Goal: Task Accomplishment & Management: Use online tool/utility

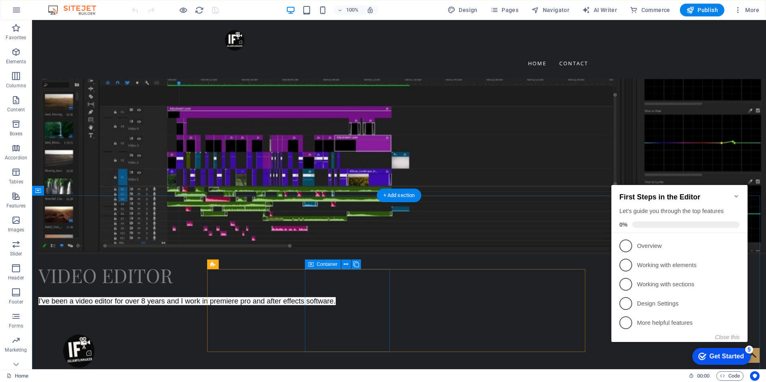
scroll to position [842, 0]
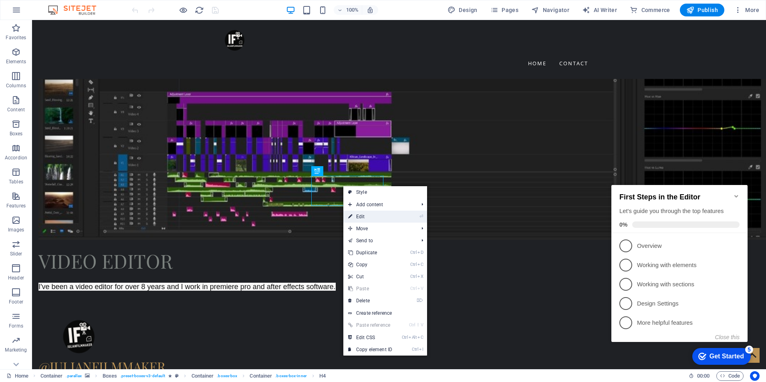
click at [367, 212] on link "⏎ Edit" at bounding box center [371, 217] width 54 height 12
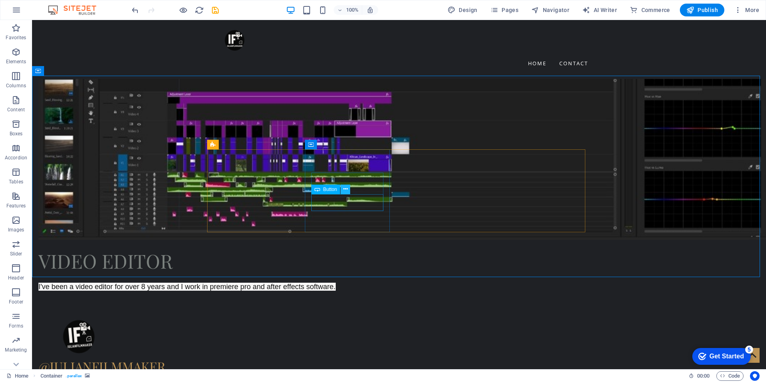
click at [346, 191] on icon at bounding box center [346, 189] width 4 height 8
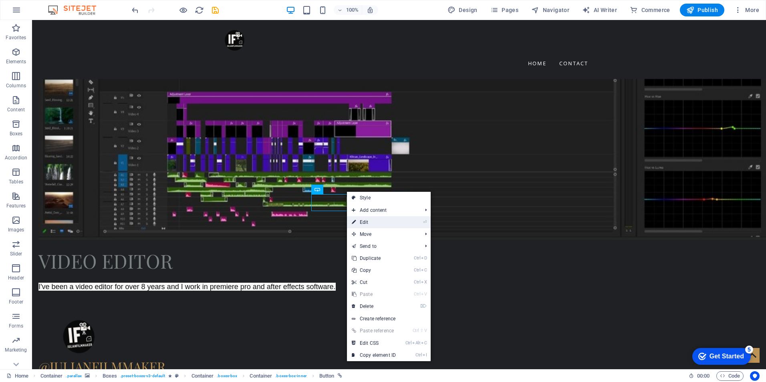
click at [387, 222] on link "⏎ Edit" at bounding box center [374, 222] width 54 height 12
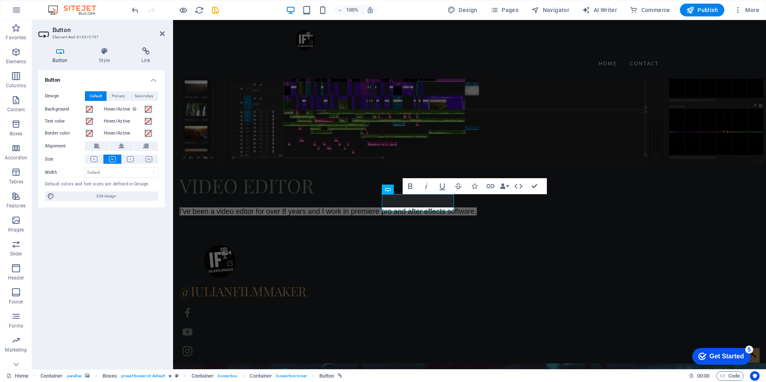
click at [59, 53] on icon at bounding box center [59, 51] width 43 height 8
click at [147, 53] on icon at bounding box center [146, 51] width 38 height 8
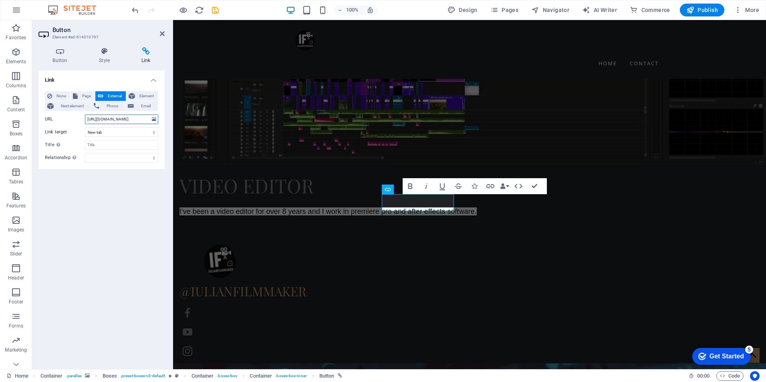
drag, startPoint x: 146, startPoint y: 119, endPoint x: 126, endPoint y: 118, distance: 20.4
click at [126, 118] on input "https://youtu.be/Al7HiJeZTwQ" at bounding box center [121, 120] width 73 height 10
click at [129, 117] on input "https://youtu.be/Al7HiJeZTwQ" at bounding box center [121, 120] width 73 height 10
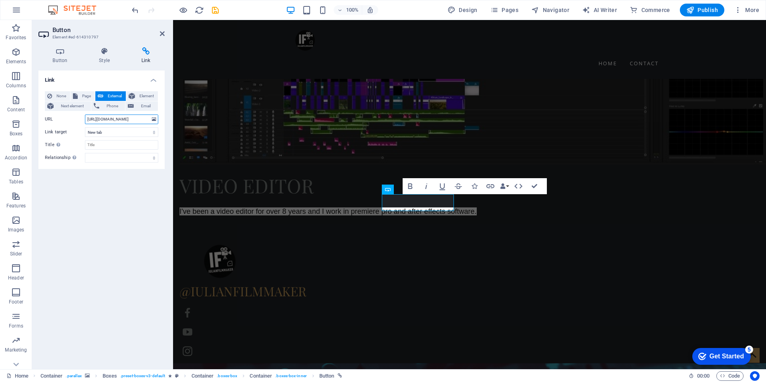
paste input "www.youtube.com/watch?v=Otj_d1mr6z4"
type input "https://www.youtube.com/watch?v=Otj_d1mr6z4"
click at [96, 219] on div "Link None Page External Element Next element Phone Email Page Home Contact Lega…" at bounding box center [101, 217] width 126 height 293
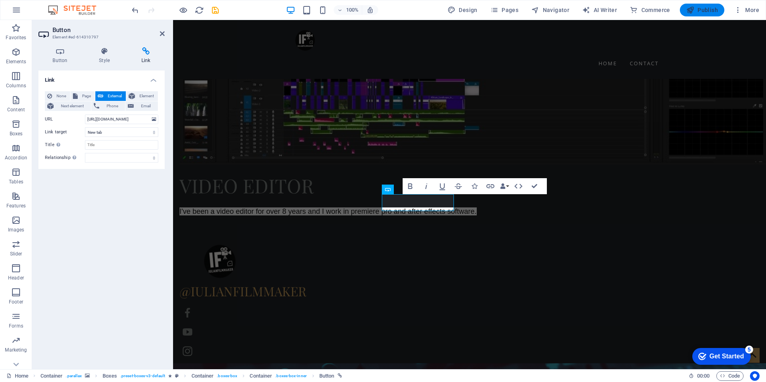
click at [700, 10] on span "Publish" at bounding box center [703, 10] width 32 height 8
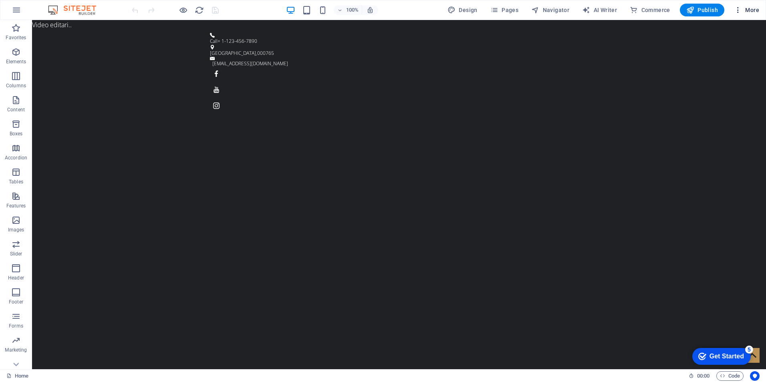
click at [740, 10] on icon "button" at bounding box center [738, 10] width 8 height 8
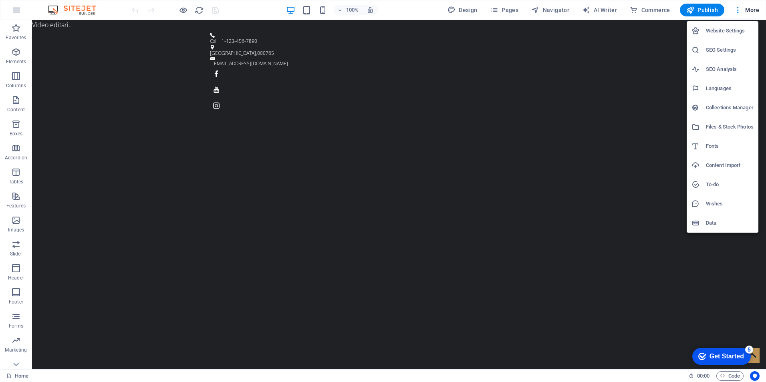
click at [728, 30] on h6 "Website Settings" at bounding box center [730, 31] width 48 height 10
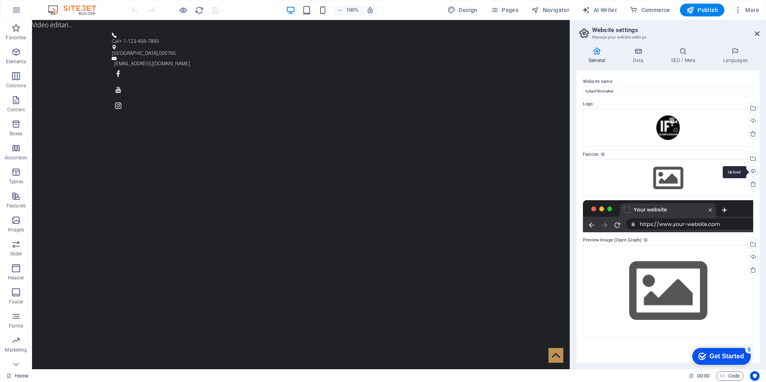
click at [751, 172] on div "Upload" at bounding box center [753, 172] width 12 height 12
click at [753, 258] on div "Upload" at bounding box center [753, 258] width 12 height 12
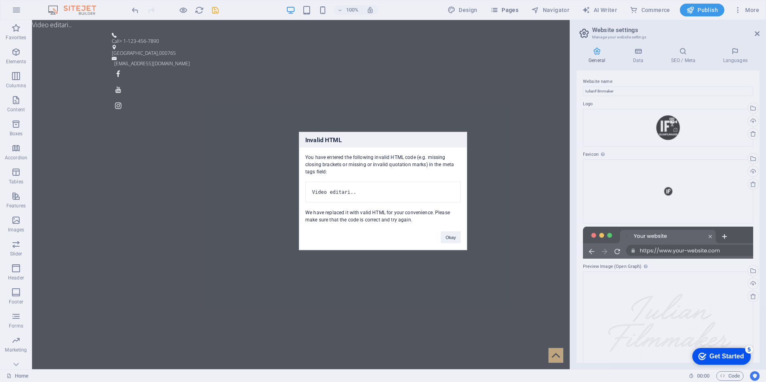
click at [514, 9] on body "neemiastudio.com Home (en) Favorites Elements Columns Content Boxes Accordion T…" at bounding box center [383, 191] width 766 height 382
click at [448, 242] on button "Okay" at bounding box center [451, 238] width 20 height 12
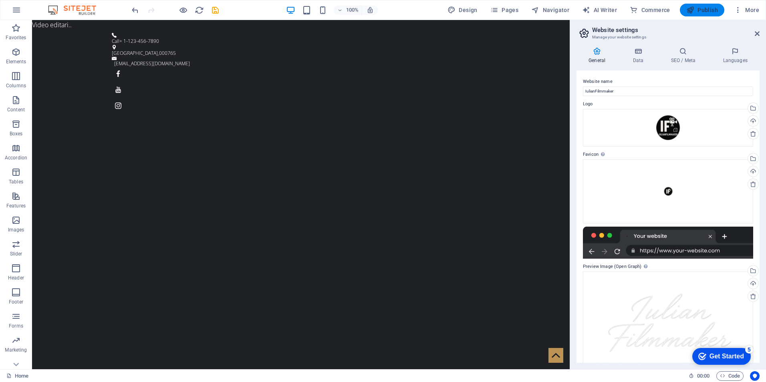
click at [701, 11] on span "Publish" at bounding box center [703, 10] width 32 height 8
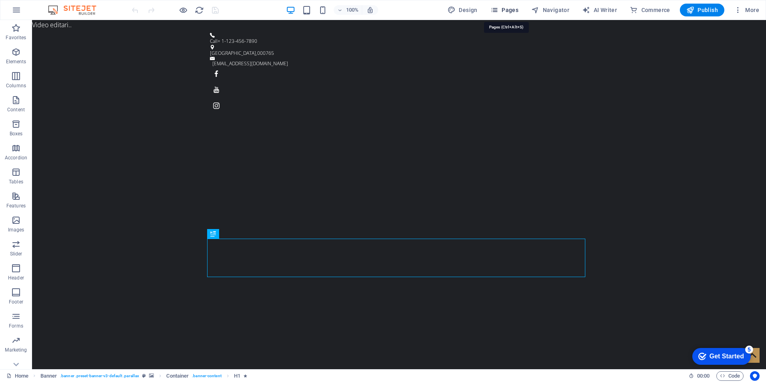
click at [499, 9] on icon "button" at bounding box center [495, 10] width 8 height 8
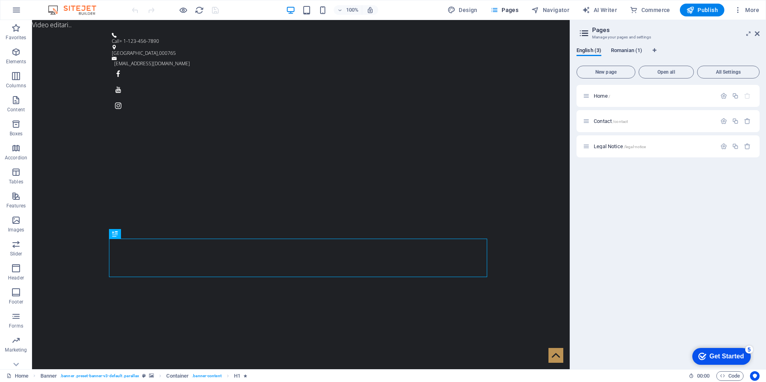
click at [622, 49] on span "Romanian (1)" at bounding box center [626, 51] width 31 height 11
click at [599, 97] on span "Home /" at bounding box center [602, 96] width 16 height 6
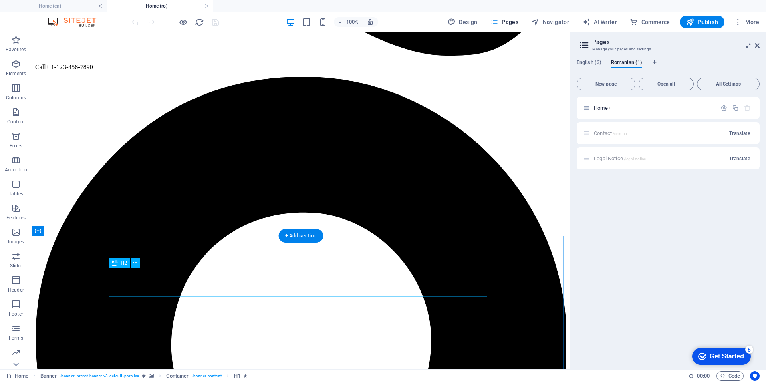
scroll to position [521, 0]
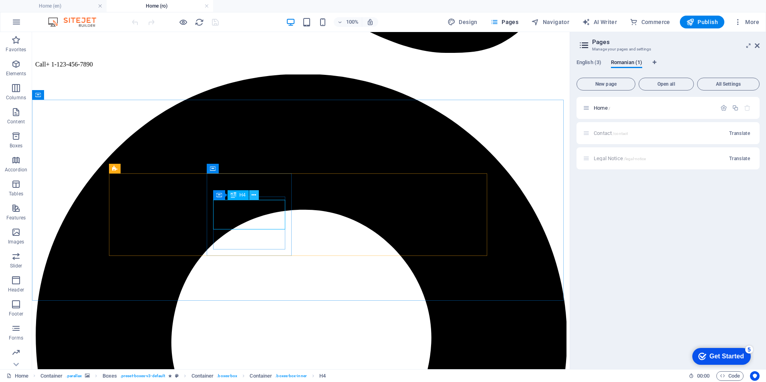
click at [252, 194] on icon at bounding box center [254, 195] width 4 height 8
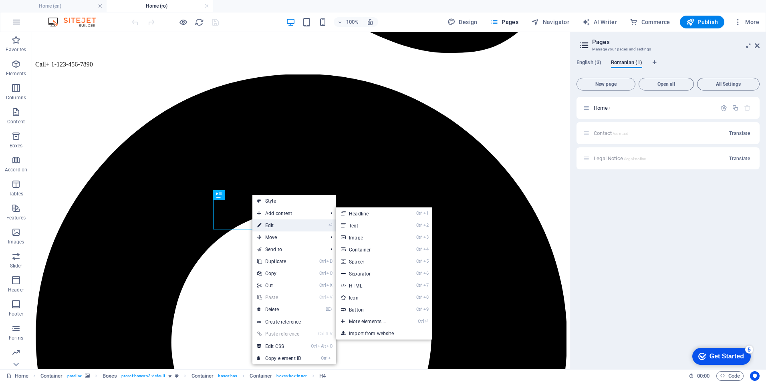
drag, startPoint x: 106, startPoint y: 192, endPoint x: 280, endPoint y: 224, distance: 176.9
click at [280, 224] on link "⏎ Edit" at bounding box center [280, 226] width 54 height 12
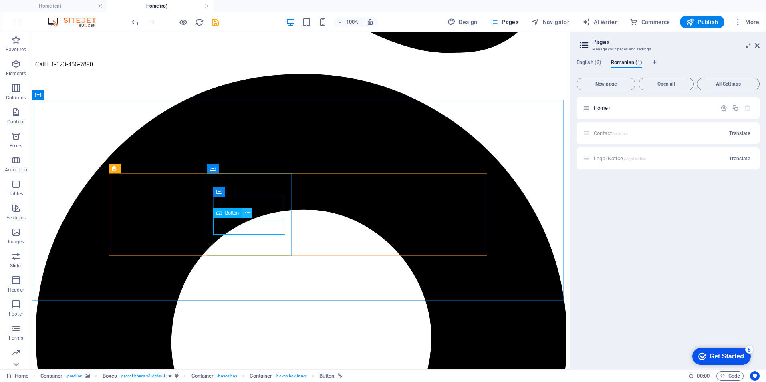
click at [247, 214] on icon at bounding box center [247, 213] width 4 height 8
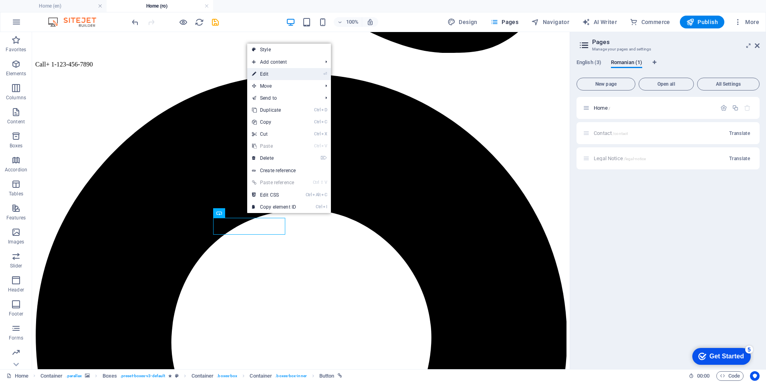
click at [263, 74] on link "⏎ Edit" at bounding box center [274, 74] width 54 height 12
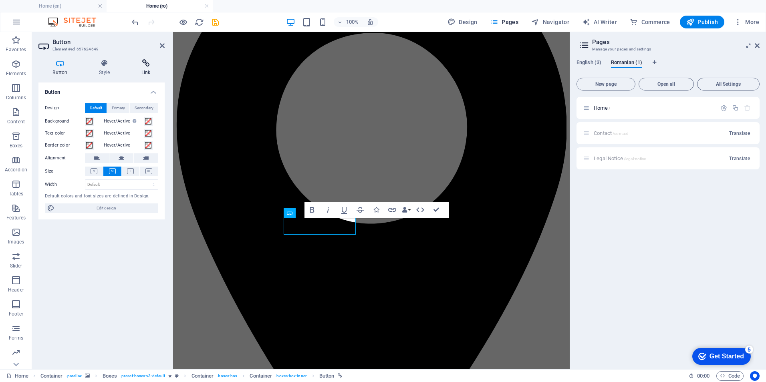
click at [141, 67] on icon at bounding box center [146, 63] width 38 height 8
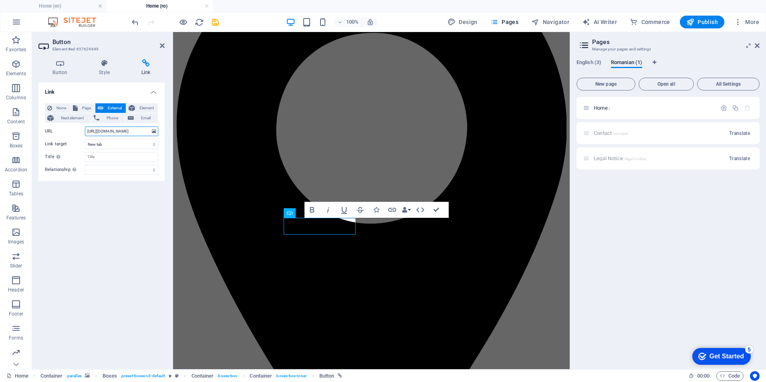
click at [103, 130] on input "https://youtu.be/Al7HiJeZTwQ" at bounding box center [121, 132] width 73 height 10
paste input "www.youtube.com/watch?v=Otj_d1mr6z4"
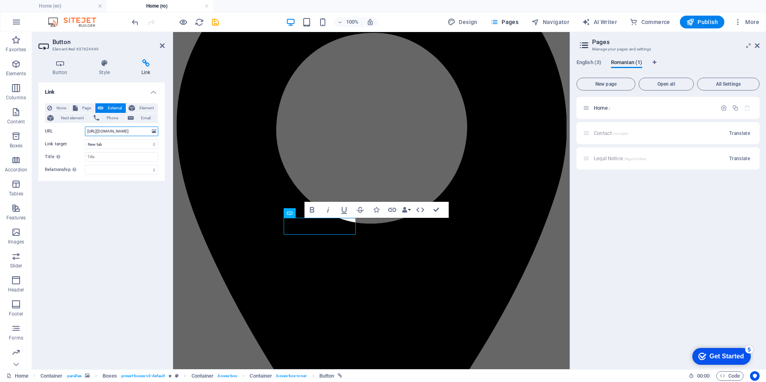
type input "https://www.youtube.com/watch?v=Otj_d1mr6z4"
click at [120, 215] on div "Link None Page External Element Next element Phone Email Page Home Contact Lega…" at bounding box center [101, 223] width 126 height 281
drag, startPoint x: 148, startPoint y: 131, endPoint x: 107, endPoint y: 131, distance: 40.5
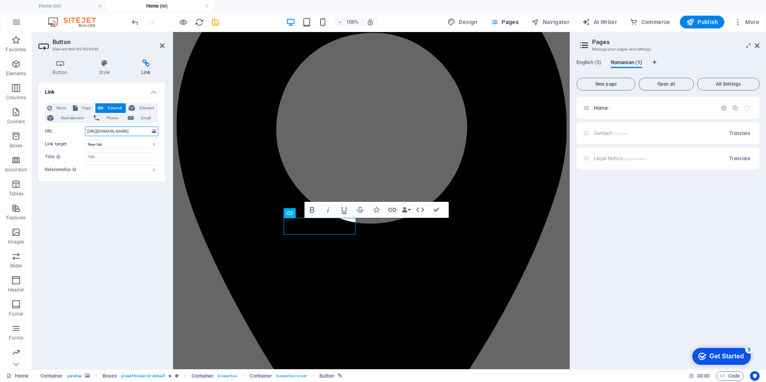
click at [107, 131] on input "https://www.youtube.com/watch?v=Otj_d1mr6z4" at bounding box center [121, 132] width 73 height 10
click at [119, 220] on div "Link None Page External Element Next element Phone Email Page Home Contact Lega…" at bounding box center [101, 223] width 126 height 281
click at [609, 131] on div "Contact /contact Translate" at bounding box center [668, 133] width 183 height 22
click at [620, 156] on div "Legal Notice /legal-notice Translate" at bounding box center [668, 159] width 183 height 22
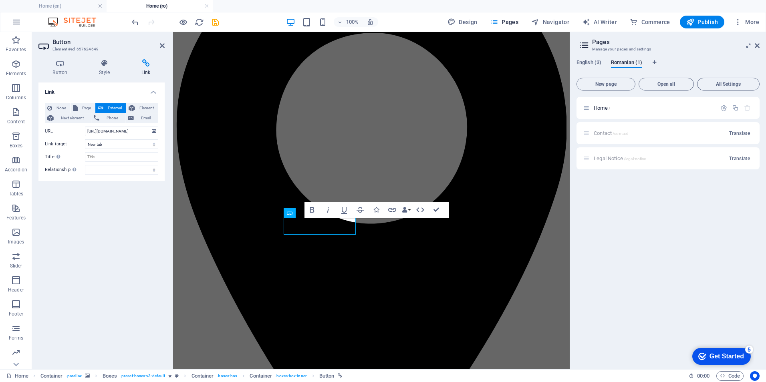
click at [625, 270] on div "Home / Contact /contact Translate Legal Notice /legal-notice Translate" at bounding box center [668, 230] width 183 height 266
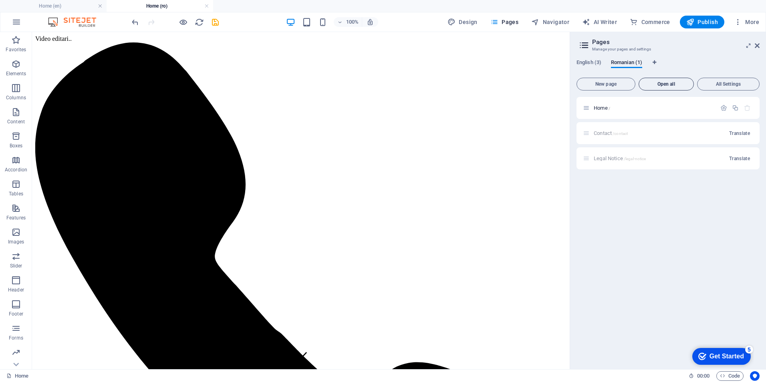
click at [671, 84] on span "Open all" at bounding box center [667, 84] width 48 height 5
click at [721, 82] on span "All Settings" at bounding box center [728, 84] width 55 height 5
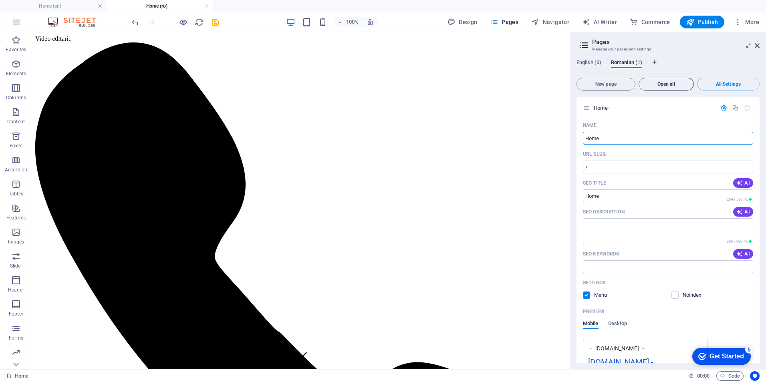
click at [669, 81] on button "Open all" at bounding box center [666, 84] width 55 height 13
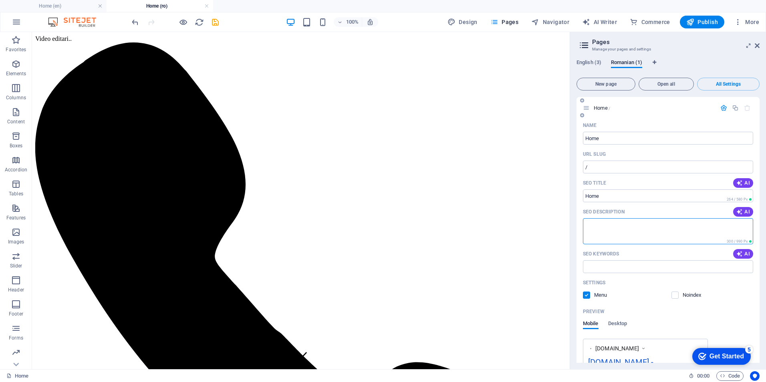
paste textarea "„Servicii profesionale de editare video – montaj cinematic, corecție de culoare…"
drag, startPoint x: 634, startPoint y: 236, endPoint x: 584, endPoint y: 226, distance: 51.0
click at [584, 226] on textarea "SEO Description" at bounding box center [668, 231] width 170 height 26
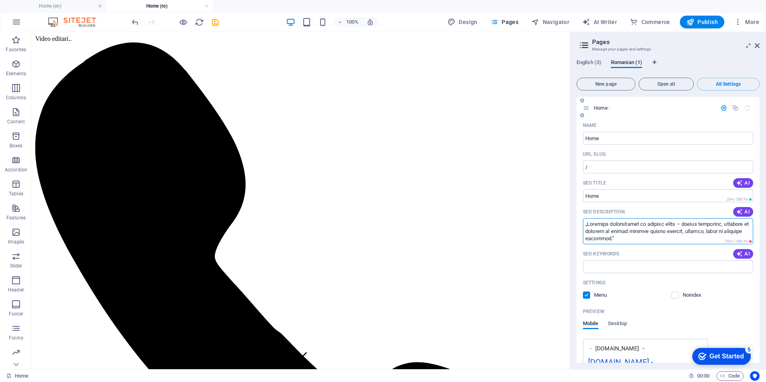
drag, startPoint x: 649, startPoint y: 236, endPoint x: 615, endPoint y: 237, distance: 33.7
click at [615, 237] on textarea "SEO Description" at bounding box center [668, 231] width 170 height 26
drag, startPoint x: 718, startPoint y: 226, endPoint x: 613, endPoint y: 224, distance: 105.0
click at [613, 224] on textarea "„Servicii profesionale de editare video – montaj cinematic, corecție de culoare…" at bounding box center [668, 231] width 170 height 26
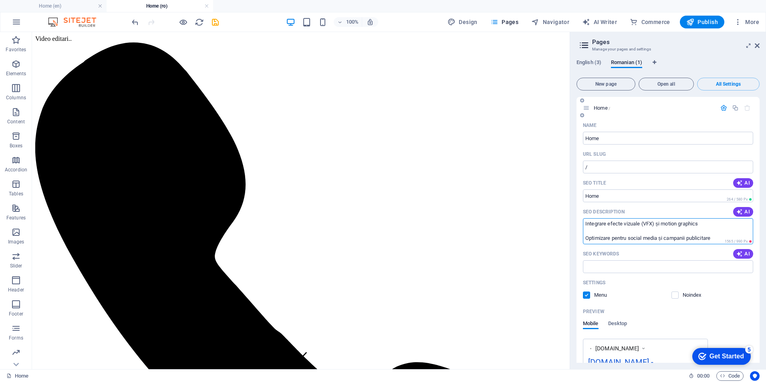
click at [727, 228] on textarea "„Servicii profesionale de editare video – montaj cinematic, corecție de culoare…" at bounding box center [668, 231] width 170 height 26
drag, startPoint x: 723, startPoint y: 225, endPoint x: 585, endPoint y: 226, distance: 138.3
click at [585, 226] on textarea "„Servicii profesionale de editare video – montaj cinematic, corecție de culoare…" at bounding box center [668, 231] width 170 height 26
click at [697, 239] on textarea "„Servicii profesionale de editare video – montaj cinematic, corecție de culoare…" at bounding box center [668, 231] width 170 height 26
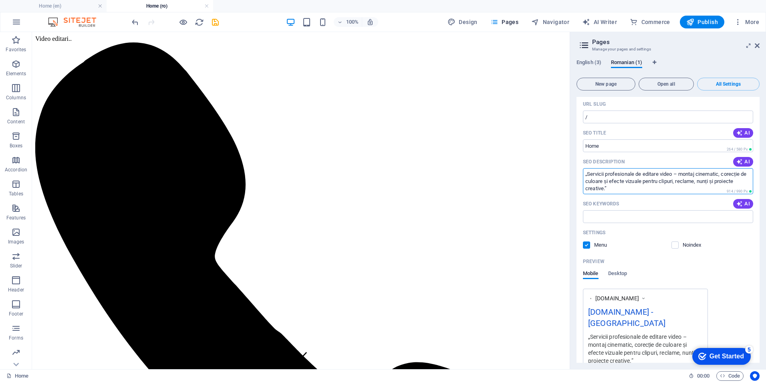
scroll to position [80, 0]
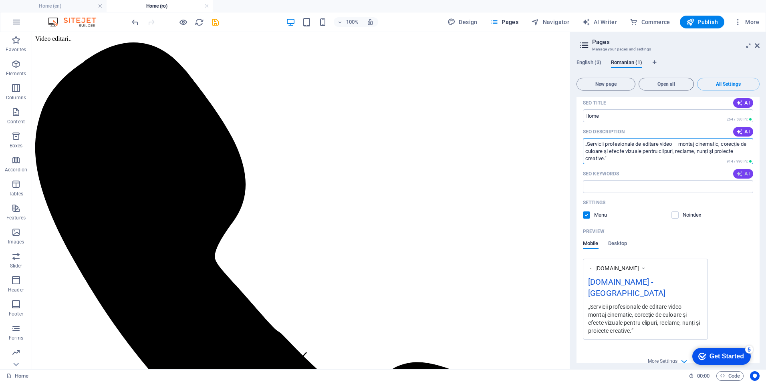
type textarea "„Servicii profesionale de editare video – montaj cinematic, corecție de culoare…"
click at [739, 174] on icon "button" at bounding box center [740, 174] width 6 height 6
type input "editor video, videography Romania, servicii de editare video, colaborări video,…"
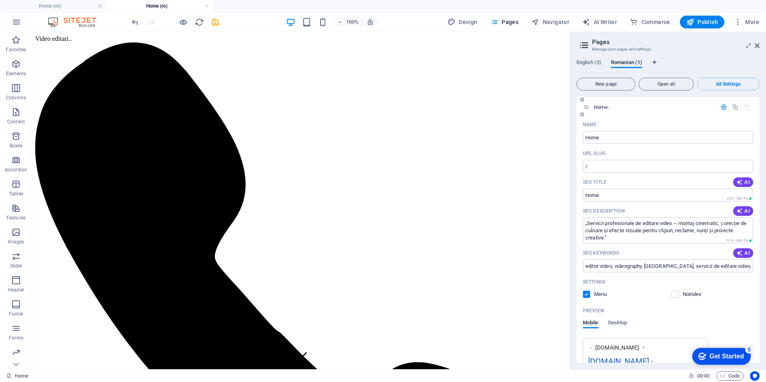
scroll to position [0, 0]
click at [743, 184] on span "AI" at bounding box center [744, 183] width 14 height 6
type input "Editor video profesionist în România"
click at [592, 61] on span "English (3)" at bounding box center [589, 63] width 25 height 11
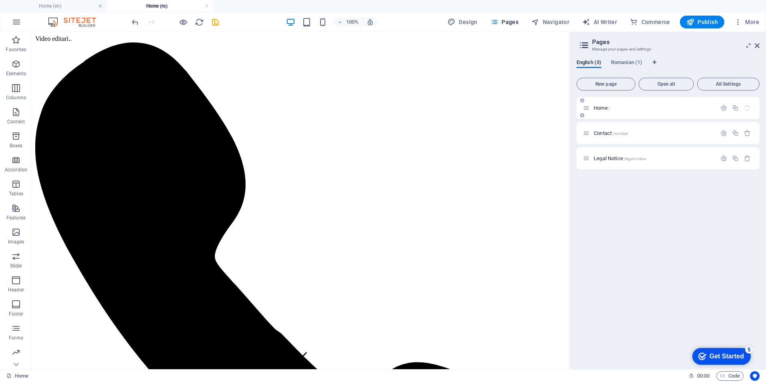
click at [600, 106] on span "Home /" at bounding box center [602, 108] width 16 height 6
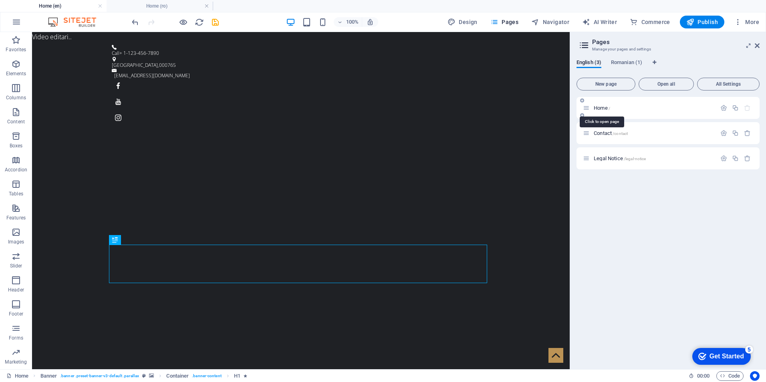
click at [600, 108] on span "Home /" at bounding box center [602, 108] width 16 height 6
click at [604, 132] on span "Contact /contact" at bounding box center [611, 133] width 34 height 6
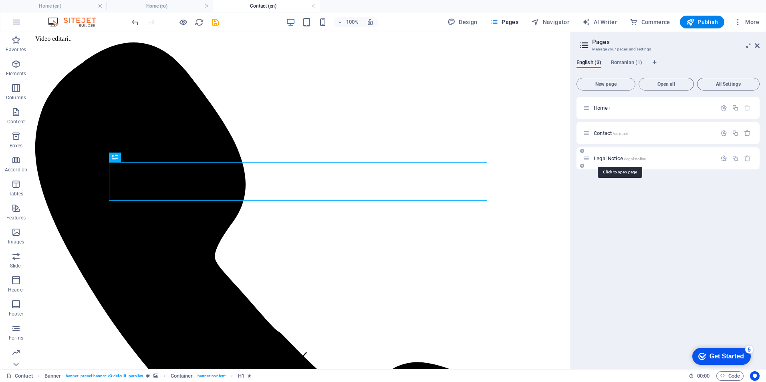
click at [612, 157] on span "Legal Notice /legal-notice" at bounding box center [620, 159] width 52 height 6
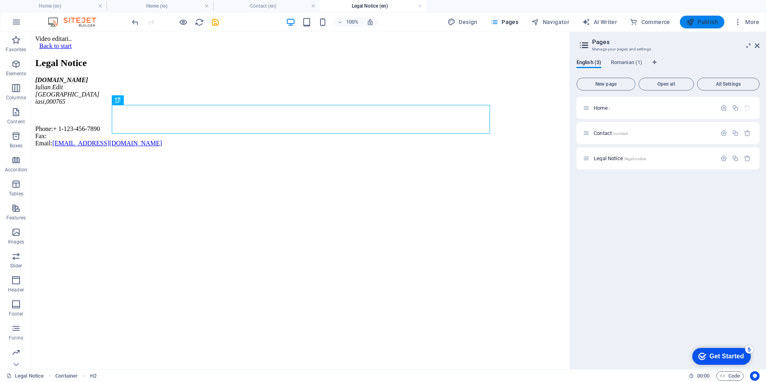
click at [699, 23] on span "Publish" at bounding box center [703, 22] width 32 height 8
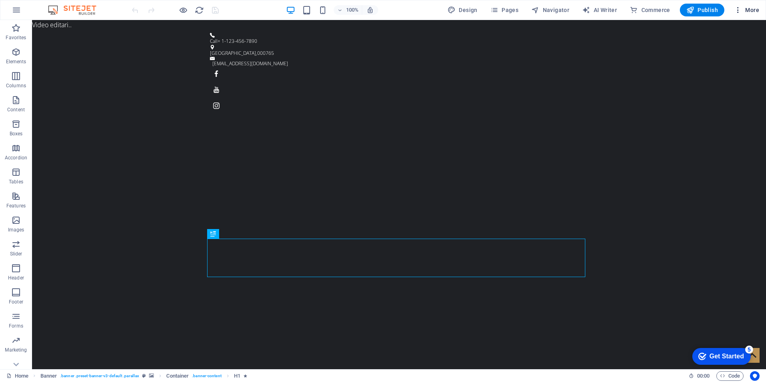
click at [746, 8] on span "More" at bounding box center [746, 10] width 25 height 8
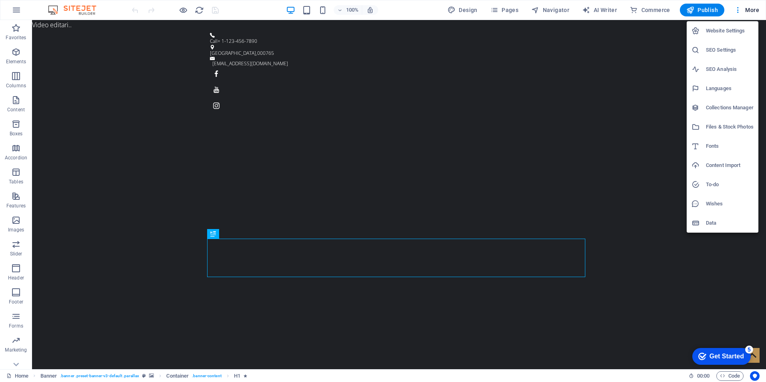
click at [719, 49] on h6 "SEO Settings" at bounding box center [730, 50] width 48 height 10
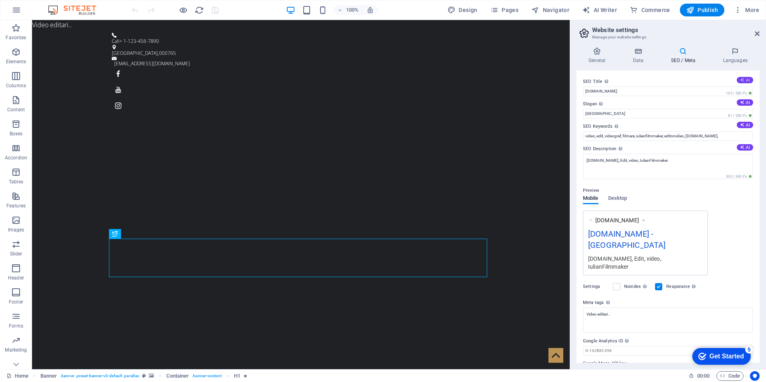
click at [746, 79] on button "AI" at bounding box center [745, 80] width 16 height 6
type input "Professional Video Editing Services"
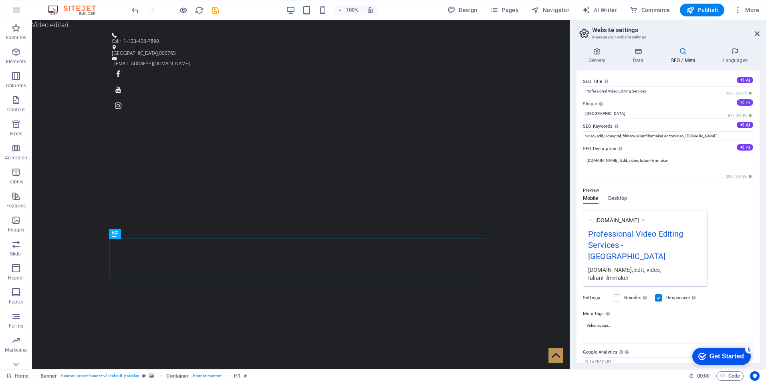
click at [740, 103] on icon at bounding box center [742, 102] width 4 height 4
type input "Crafting Timeless Stories Through Expert Video Editing"
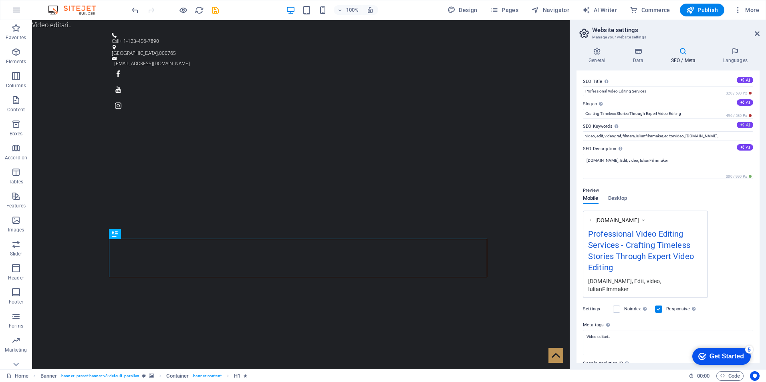
click at [744, 124] on button "AI" at bounding box center [745, 125] width 16 height 6
type input "video editor, wedding video editing, premiere pro services, after effects editi…"
click at [744, 146] on button "AI" at bounding box center [745, 147] width 16 height 6
type textarea "Professional video editing by Iulian with 8+ years experience. Specializing in …"
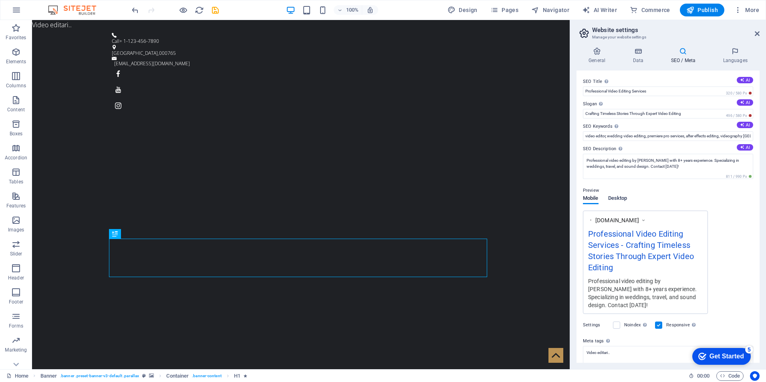
click at [619, 198] on span "Desktop" at bounding box center [617, 199] width 19 height 11
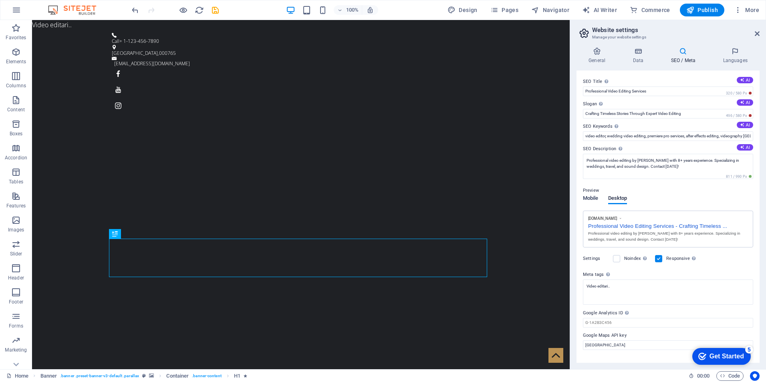
click at [590, 198] on span "Mobile" at bounding box center [591, 199] width 16 height 11
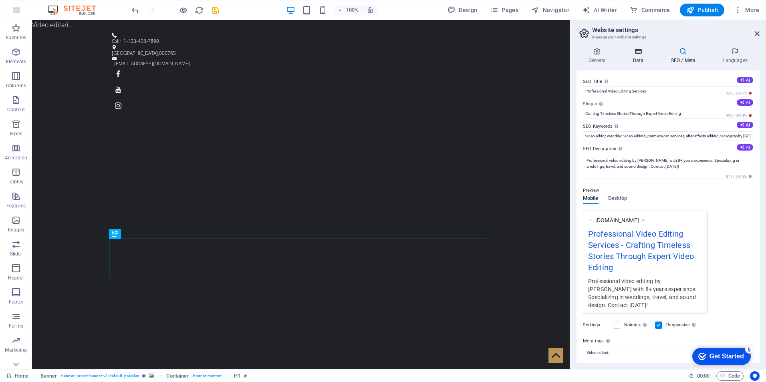
click at [639, 52] on icon at bounding box center [638, 51] width 35 height 8
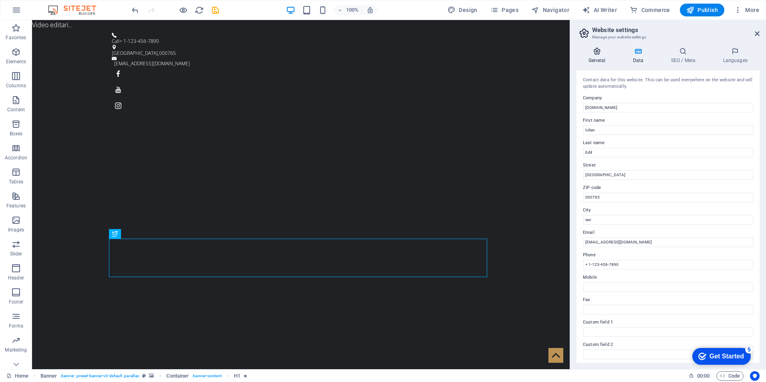
click at [599, 55] on icon at bounding box center [597, 51] width 41 height 8
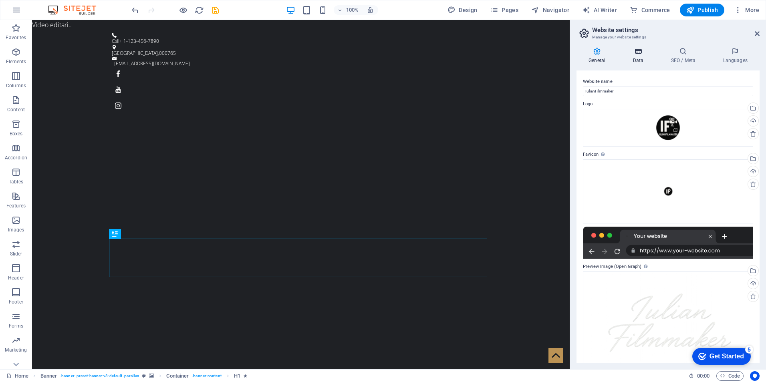
click at [634, 53] on icon at bounding box center [638, 51] width 35 height 8
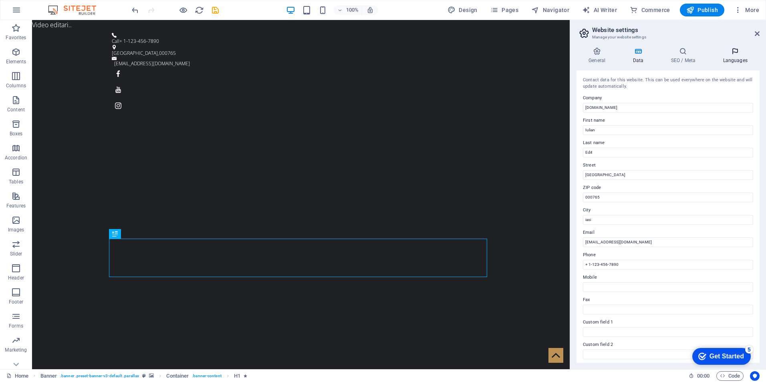
click at [737, 53] on icon at bounding box center [735, 51] width 49 height 8
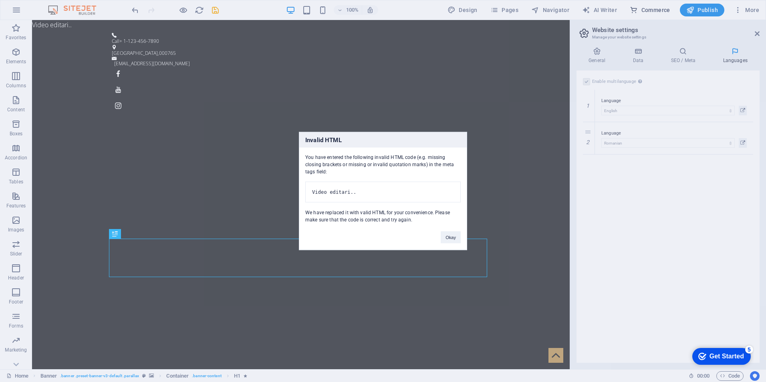
click at [660, 8] on body "neemiastudio.com Home (en) Favorites Elements Columns Content Boxes Accordion T…" at bounding box center [383, 191] width 766 height 382
drag, startPoint x: 451, startPoint y: 240, endPoint x: 422, endPoint y: 200, distance: 49.0
click at [451, 240] on button "Okay" at bounding box center [451, 238] width 20 height 12
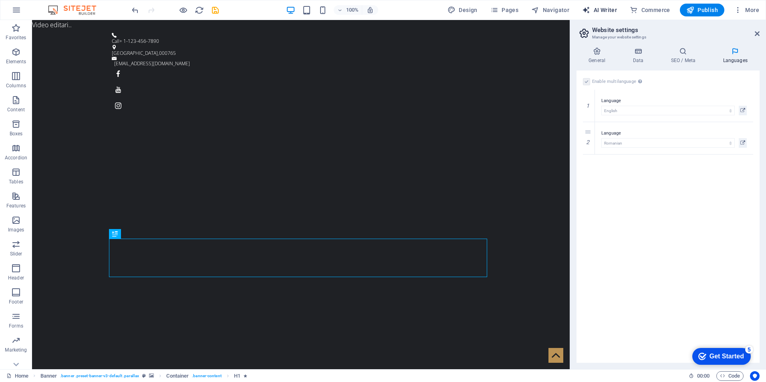
click at [607, 7] on span "AI Writer" at bounding box center [599, 10] width 35 height 8
select select "English"
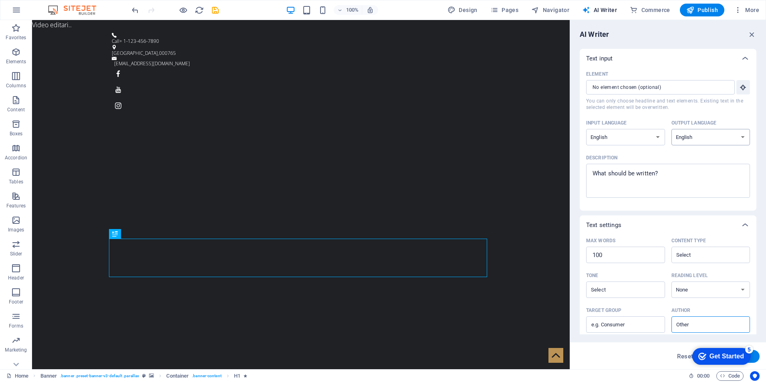
click at [740, 137] on select "Albanian Arabic Armenian Awadhi Azerbaijani Bashkir Basque Belarusian Bengali B…" at bounding box center [711, 137] width 79 height 16
click at [739, 136] on select "Albanian Arabic Armenian Awadhi Azerbaijani Bashkir Basque Belarusian Bengali B…" at bounding box center [711, 137] width 79 height 16
click at [560, 10] on span "Navigator" at bounding box center [551, 10] width 38 height 8
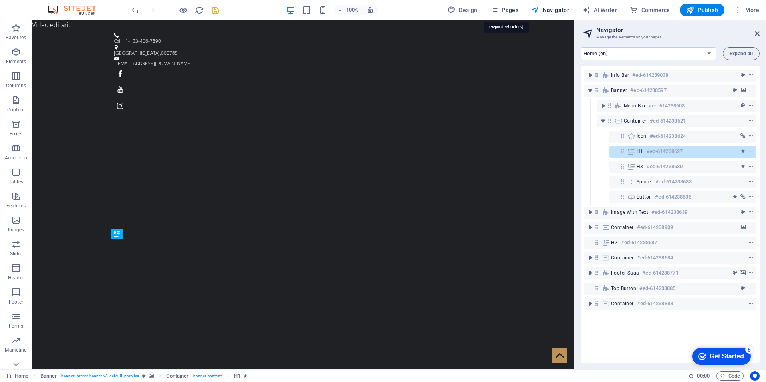
click at [514, 8] on span "Pages" at bounding box center [505, 10] width 28 height 8
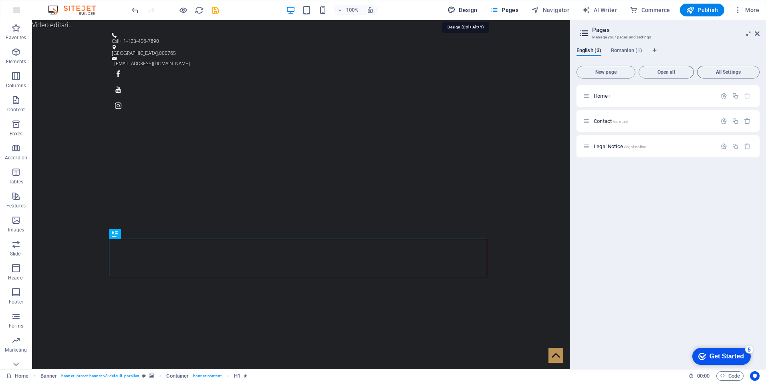
click at [471, 7] on span "Design" at bounding box center [463, 10] width 30 height 8
select select "ease-in-out"
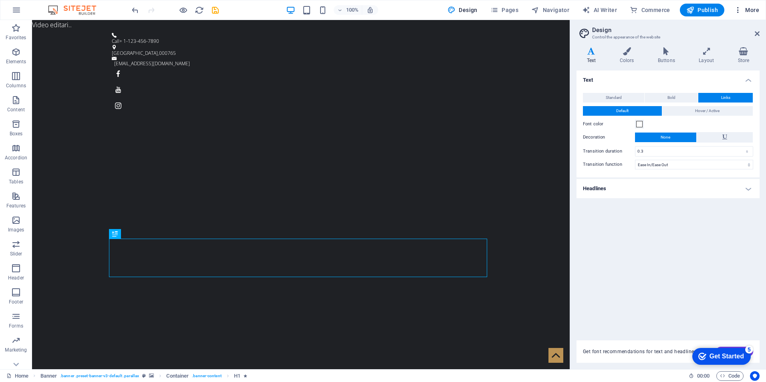
click at [749, 9] on span "More" at bounding box center [746, 10] width 25 height 8
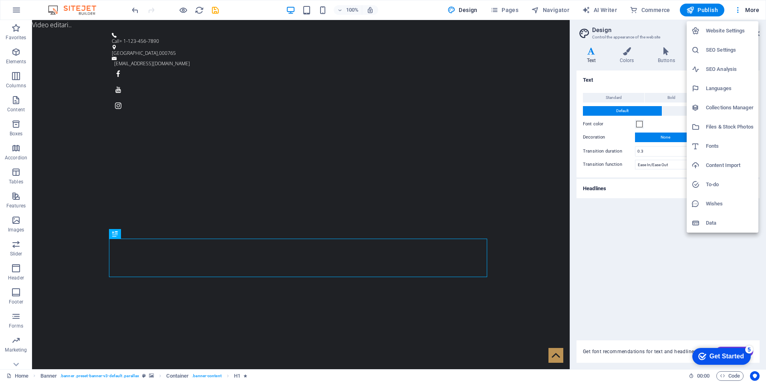
click at [651, 273] on div at bounding box center [383, 191] width 766 height 382
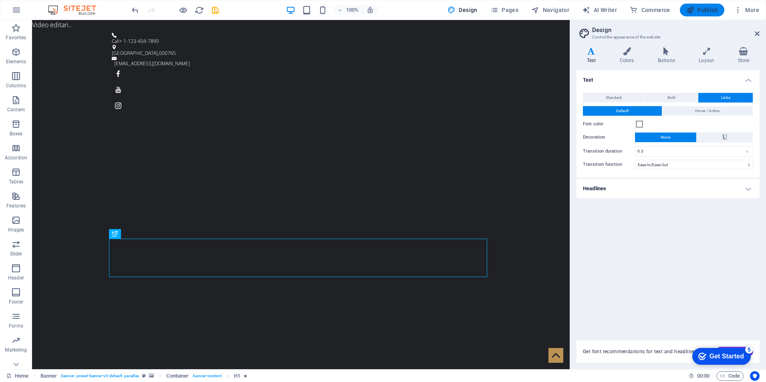
click at [707, 10] on span "Publish" at bounding box center [703, 10] width 32 height 8
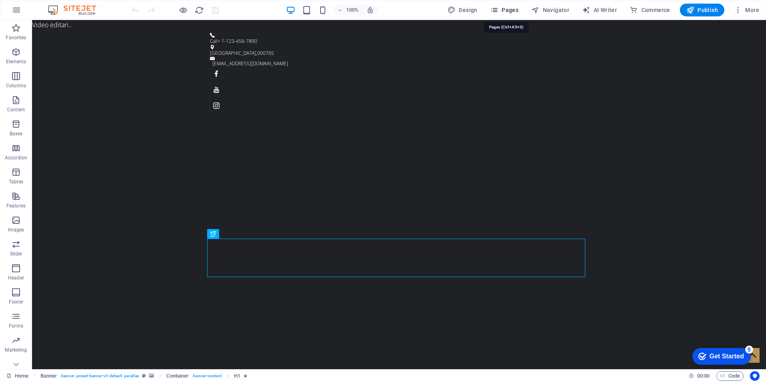
click at [512, 8] on span "Pages" at bounding box center [505, 10] width 28 height 8
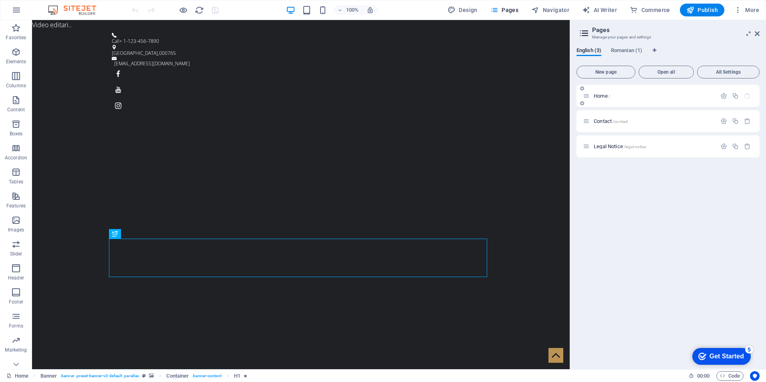
click at [603, 96] on span "Home /" at bounding box center [602, 96] width 16 height 6
click at [604, 122] on span "Contact /contact" at bounding box center [611, 121] width 34 height 6
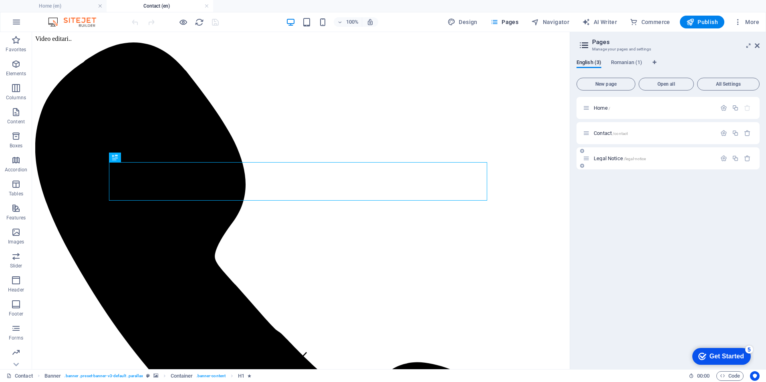
click at [608, 157] on span "Legal Notice /legal-notice" at bounding box center [620, 159] width 52 height 6
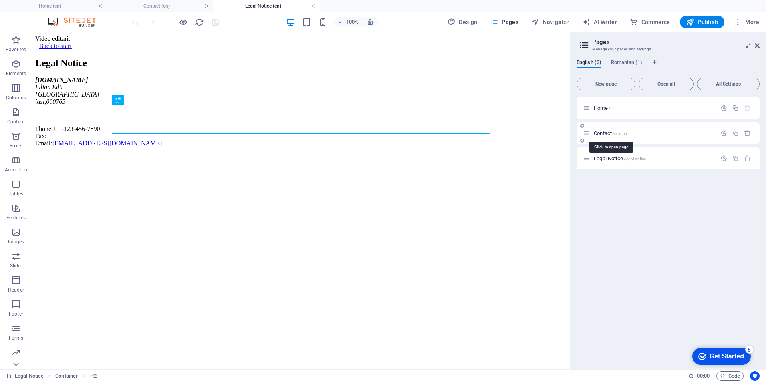
click at [606, 134] on span "Contact /contact" at bounding box center [611, 133] width 34 height 6
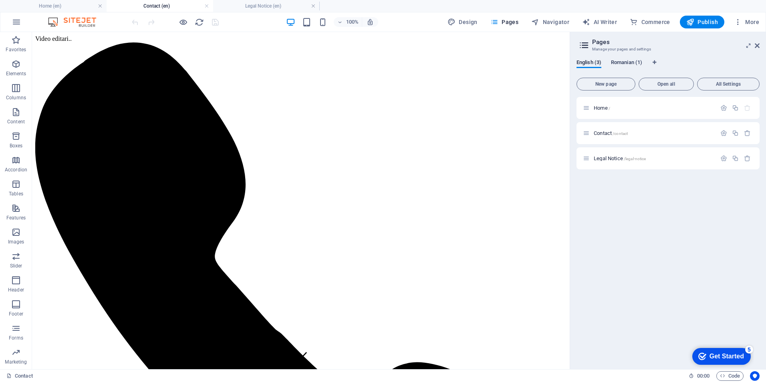
click at [628, 61] on span "Romanian (1)" at bounding box center [626, 63] width 31 height 11
click at [601, 108] on span "Home /" at bounding box center [602, 108] width 16 height 6
click at [583, 61] on span "English (3)" at bounding box center [589, 63] width 25 height 11
click at [605, 134] on span "Contact /contact" at bounding box center [611, 133] width 34 height 6
click at [601, 132] on span "Contact /contact" at bounding box center [611, 133] width 34 height 6
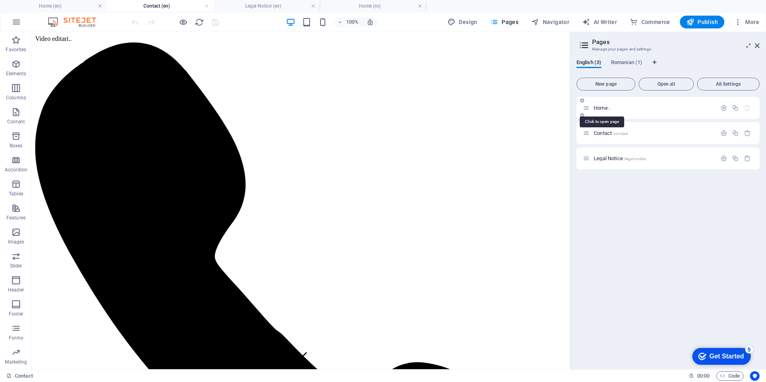
click at [601, 107] on span "Home /" at bounding box center [602, 108] width 16 height 6
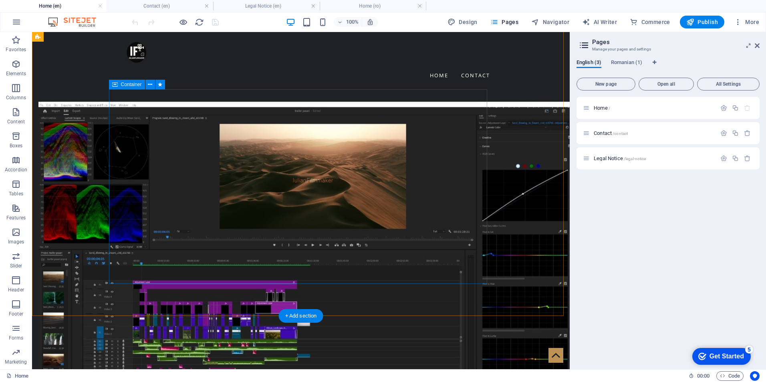
scroll to position [601, 0]
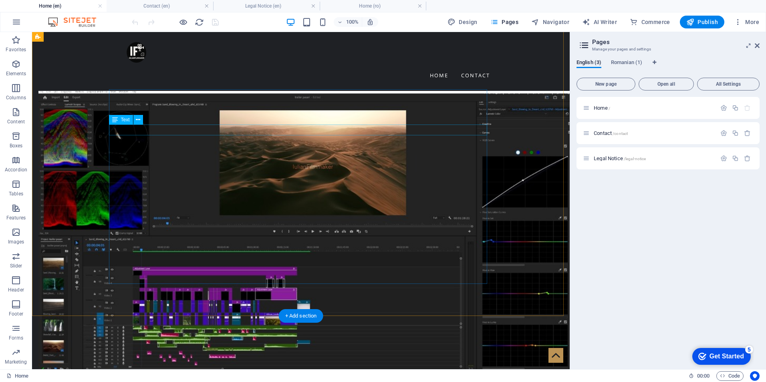
click at [138, 120] on icon at bounding box center [138, 120] width 4 height 8
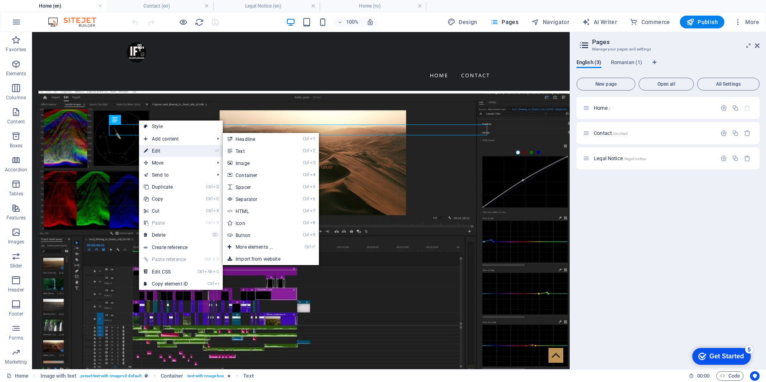
click at [161, 150] on link "⏎ Edit" at bounding box center [166, 151] width 54 height 12
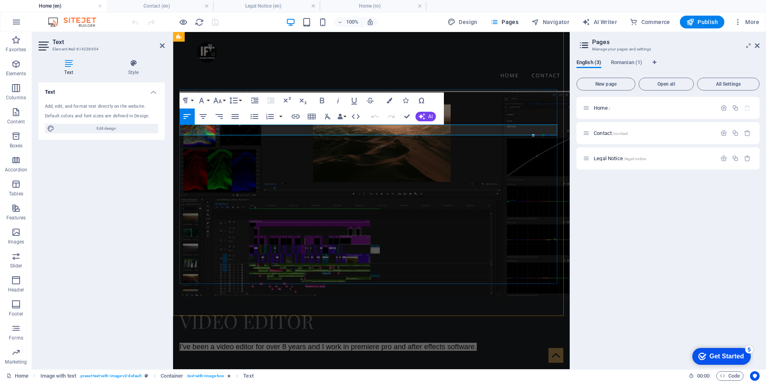
drag, startPoint x: 266, startPoint y: 129, endPoint x: 251, endPoint y: 128, distance: 14.9
click at [251, 343] on span "I've been a video editor for over 8 years and I work in premiere pro and after …" at bounding box center [328, 347] width 297 height 8
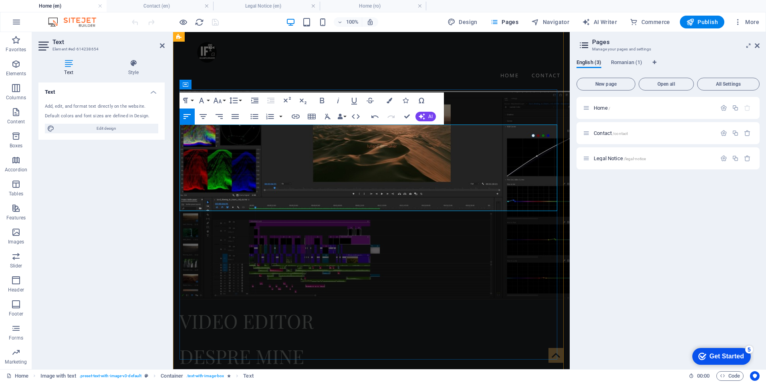
drag, startPoint x: 290, startPoint y: 178, endPoint x: 243, endPoint y: 177, distance: 46.5
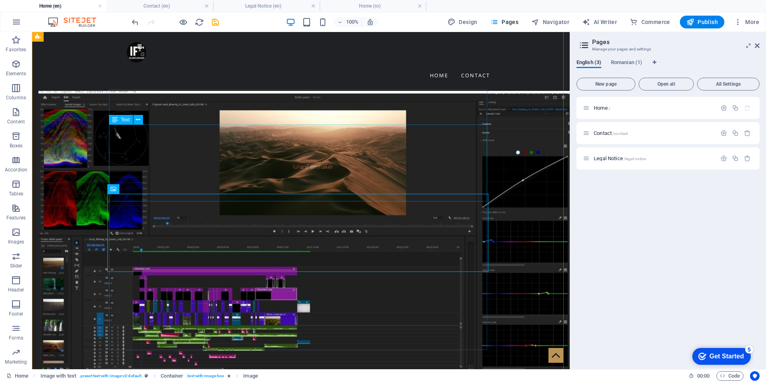
click at [624, 62] on span "Romanian (1)" at bounding box center [626, 63] width 31 height 11
click at [597, 108] on span "Home /" at bounding box center [602, 108] width 16 height 6
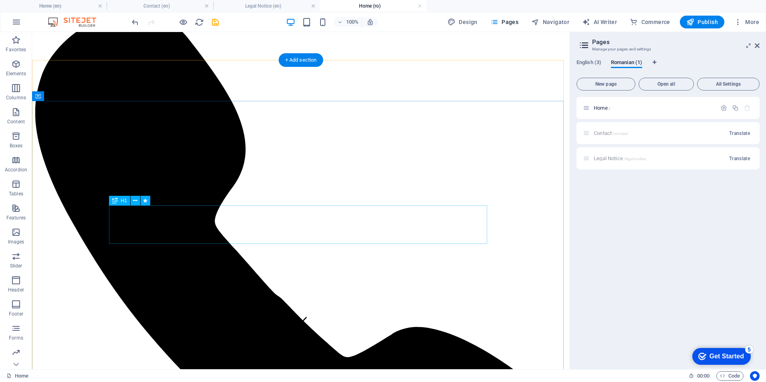
scroll to position [200, 0]
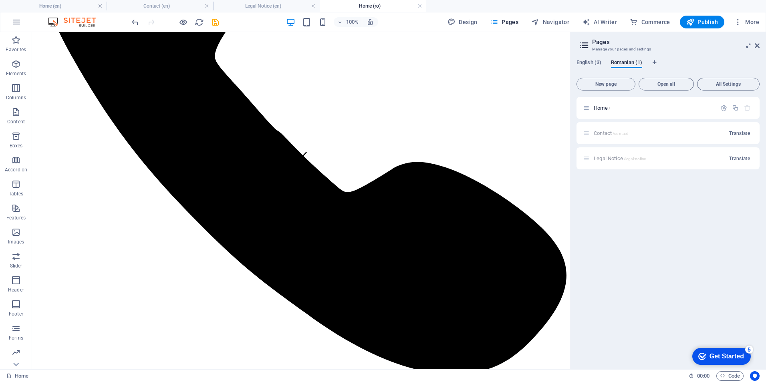
click at [602, 133] on div "Contact /contact Translate" at bounding box center [668, 133] width 183 height 22
click at [604, 131] on div "Contact /contact Translate" at bounding box center [668, 133] width 183 height 22
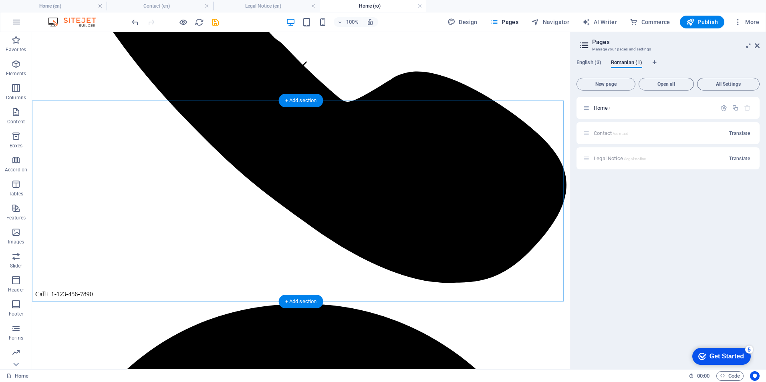
scroll to position [281, 0]
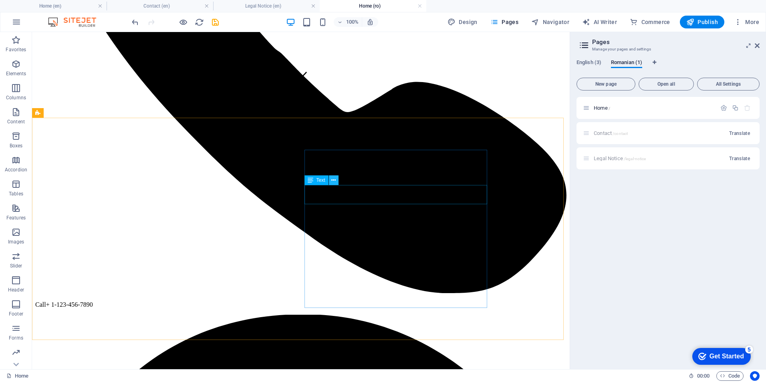
click at [332, 180] on icon at bounding box center [334, 180] width 4 height 8
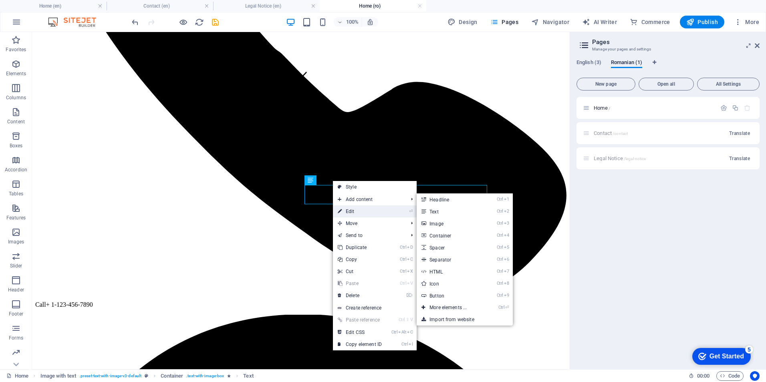
click at [358, 212] on link "⏎ Edit" at bounding box center [360, 212] width 54 height 12
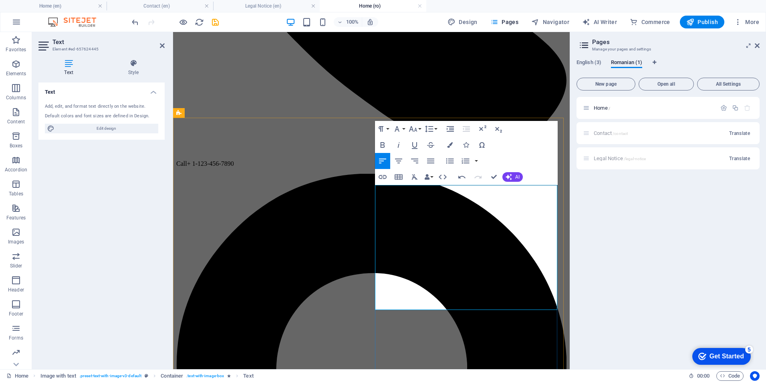
drag, startPoint x: 513, startPoint y: 249, endPoint x: 467, endPoint y: 248, distance: 46.1
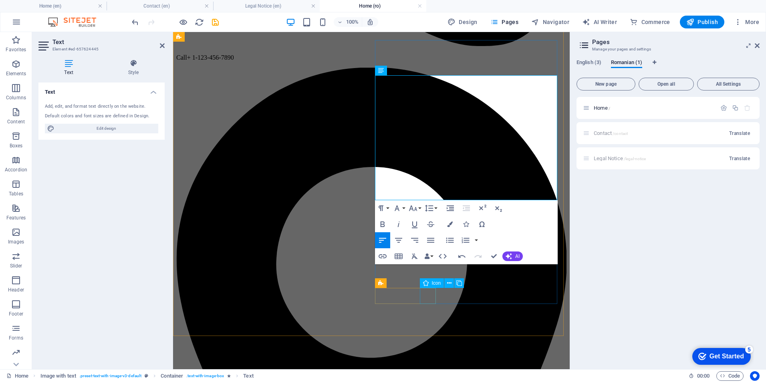
scroll to position [401, 0]
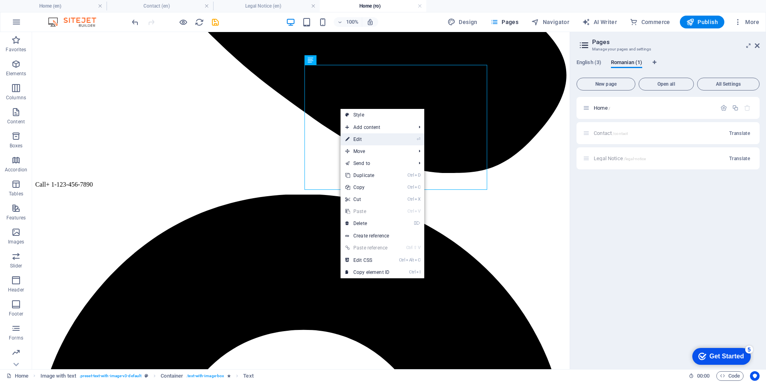
click at [362, 137] on link "⏎ Edit" at bounding box center [368, 139] width 54 height 12
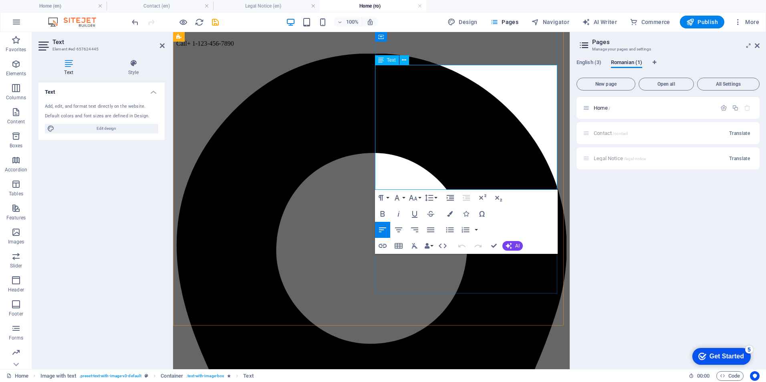
drag, startPoint x: 392, startPoint y: 97, endPoint x: 375, endPoint y: 94, distance: 17.9
drag, startPoint x: 437, startPoint y: 97, endPoint x: 374, endPoint y: 97, distance: 62.5
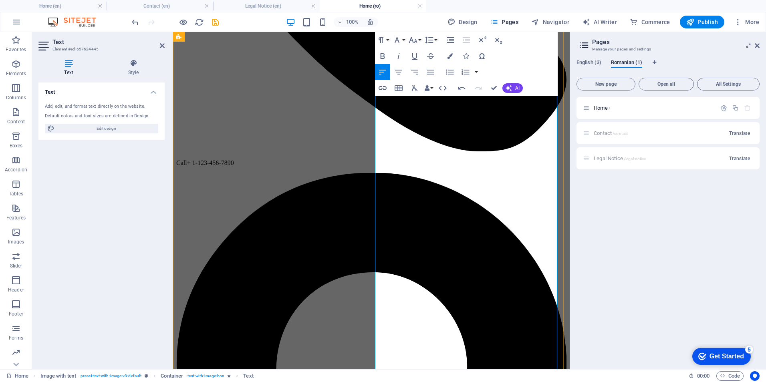
scroll to position [281, 0]
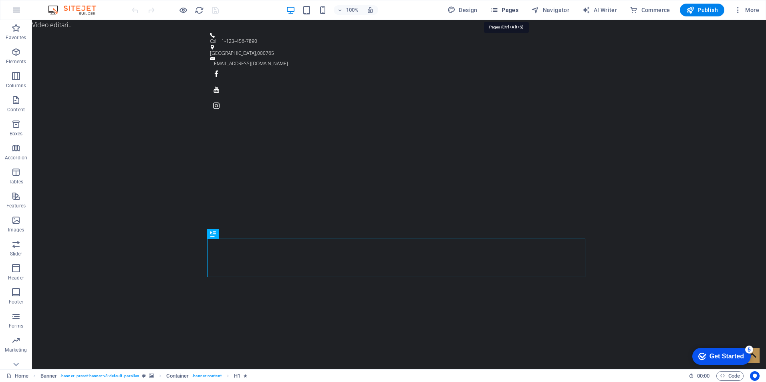
click at [519, 8] on span "Pages" at bounding box center [505, 10] width 28 height 8
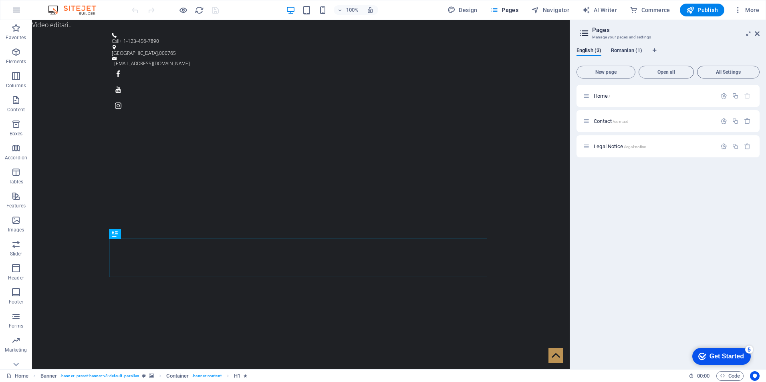
click at [627, 49] on span "Romanian (1)" at bounding box center [626, 51] width 31 height 11
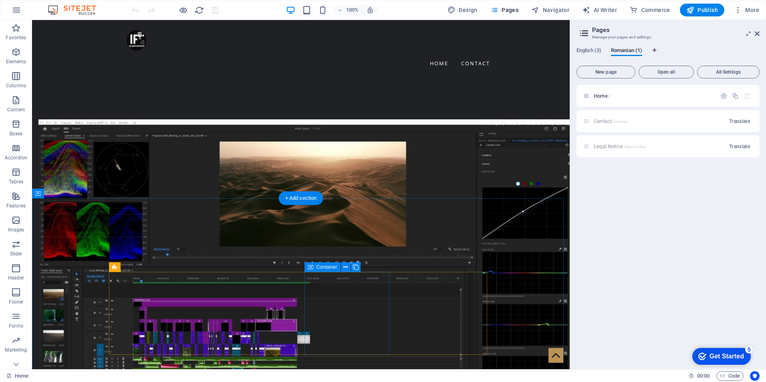
scroll to position [561, 0]
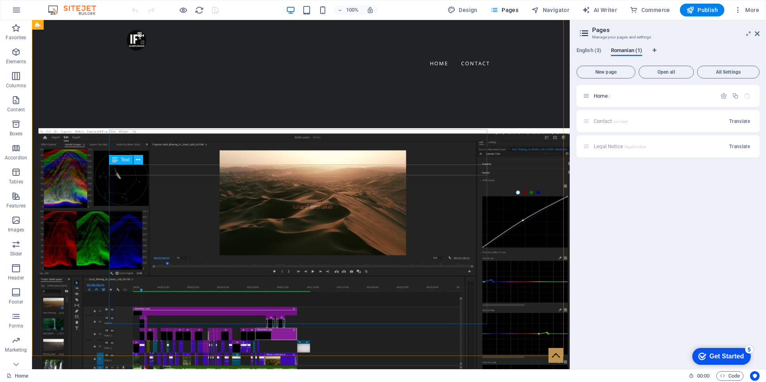
click at [137, 162] on icon at bounding box center [138, 160] width 4 height 8
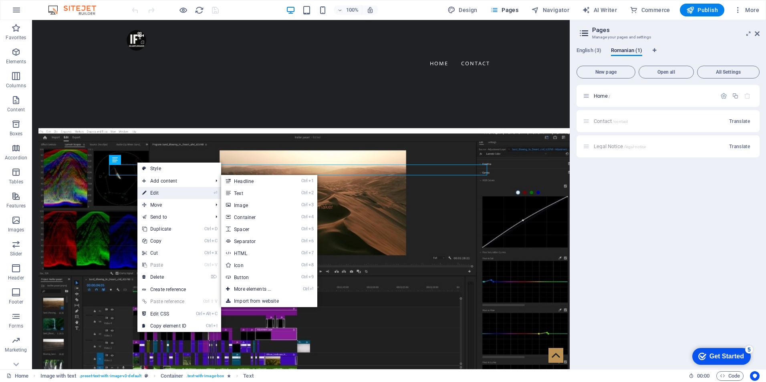
click at [165, 195] on link "⏎ Edit" at bounding box center [164, 193] width 54 height 12
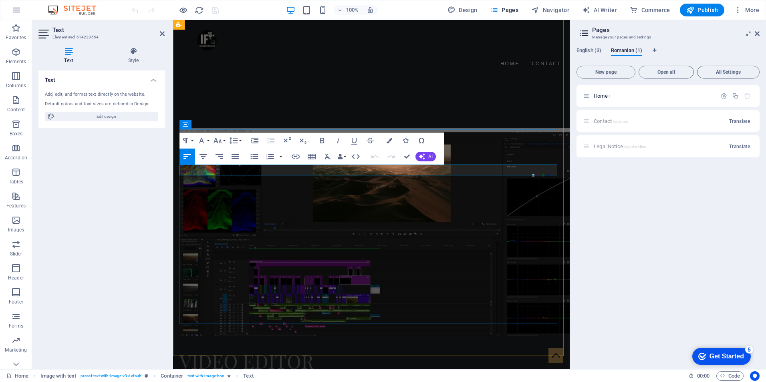
click at [225, 382] on span "I've been a video editor for over 8 years and I work in premiere pro and after …" at bounding box center [328, 387] width 297 height 8
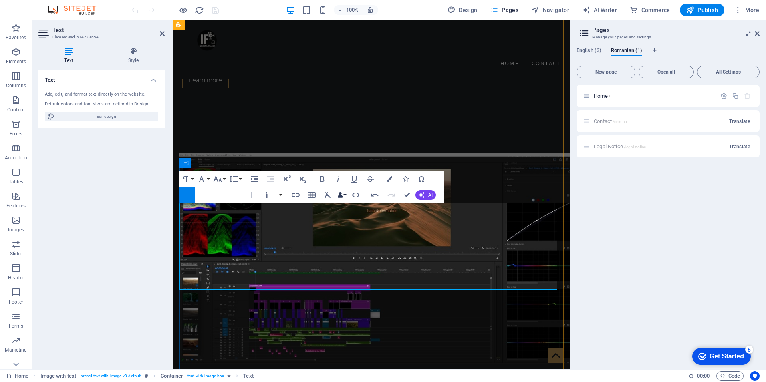
scroll to position [521, 0]
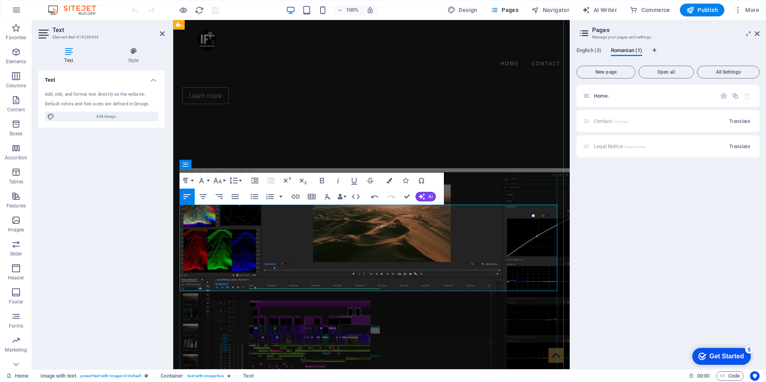
drag, startPoint x: 236, startPoint y: 239, endPoint x: 180, endPoint y: 236, distance: 56.6
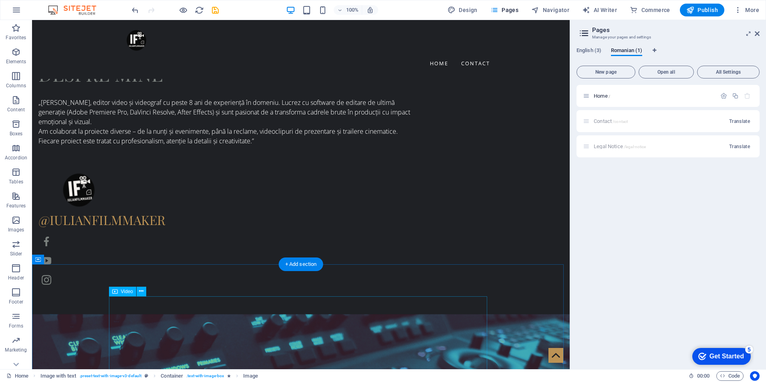
scroll to position [962, 0]
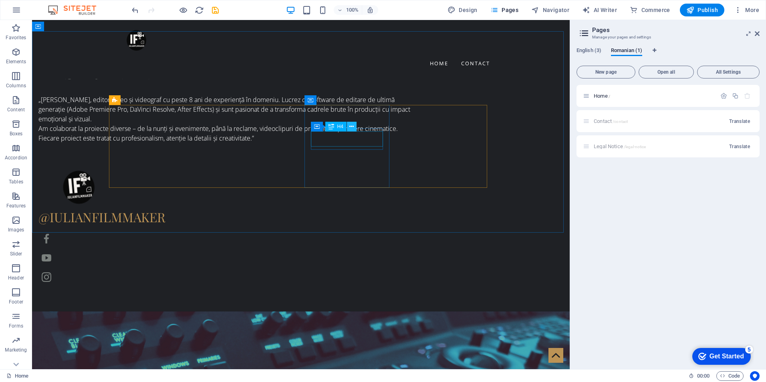
click at [352, 125] on icon at bounding box center [352, 127] width 4 height 8
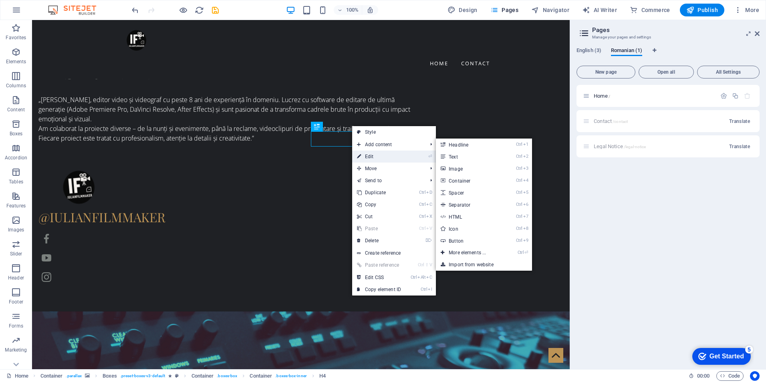
click at [380, 155] on link "⏎ Edit" at bounding box center [379, 157] width 54 height 12
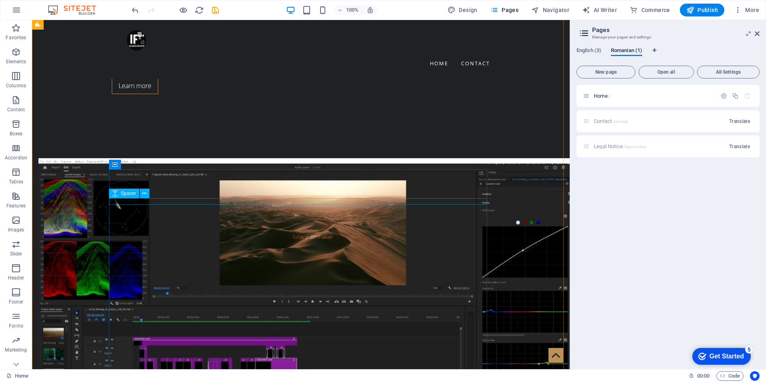
scroll to position [521, 0]
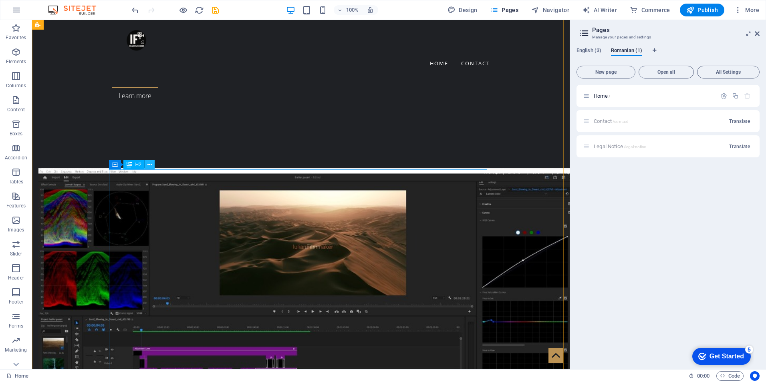
click at [147, 164] on button at bounding box center [150, 165] width 10 height 10
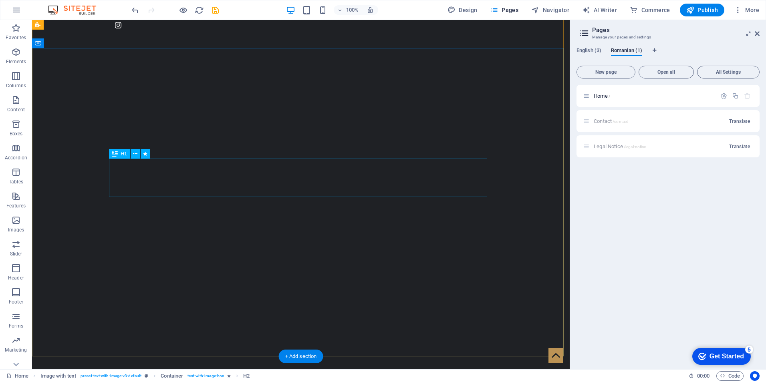
scroll to position [80, 0]
click at [135, 193] on icon at bounding box center [135, 192] width 4 height 8
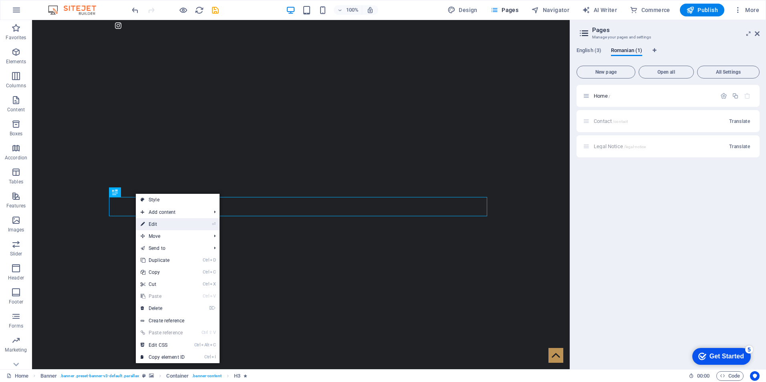
click at [160, 220] on link "⏎ Edit" at bounding box center [163, 224] width 54 height 12
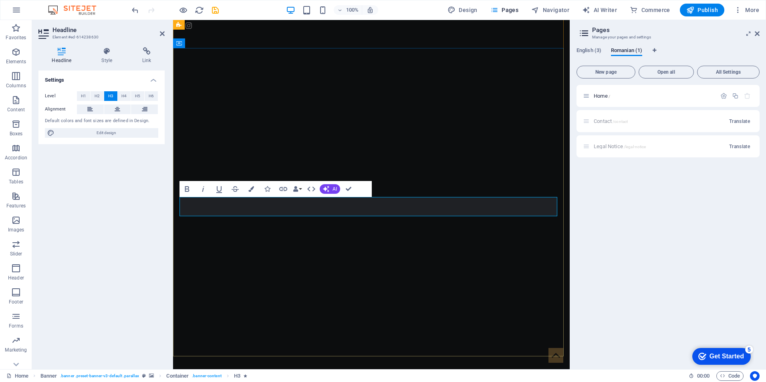
click at [332, 190] on button "AI" at bounding box center [330, 189] width 20 height 10
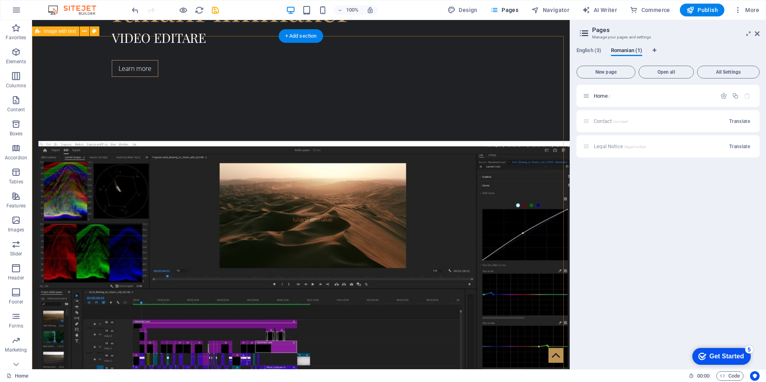
scroll to position [601, 0]
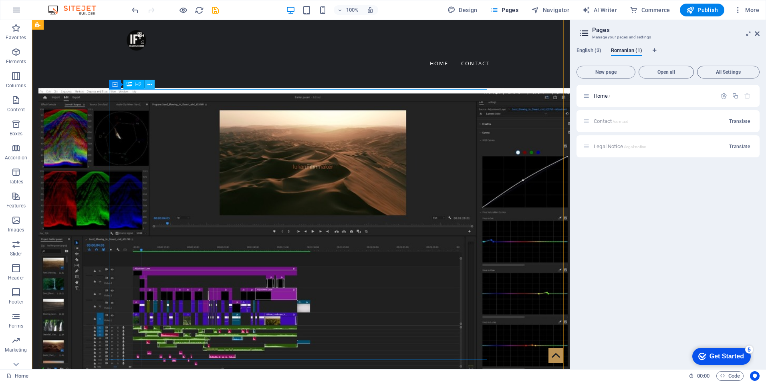
click at [148, 85] on icon at bounding box center [150, 85] width 4 height 8
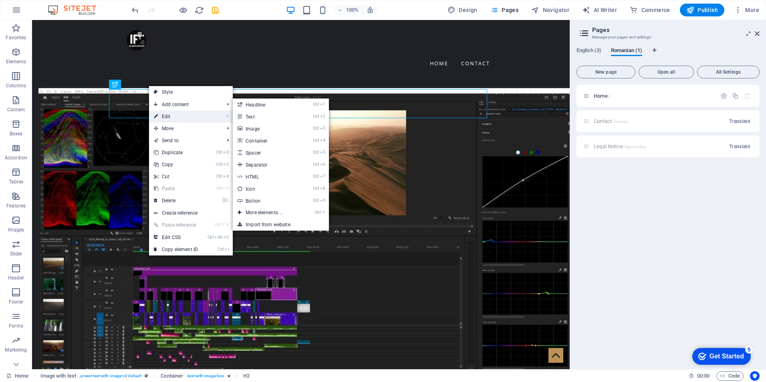
click at [168, 114] on link "⏎ Edit" at bounding box center [176, 117] width 54 height 12
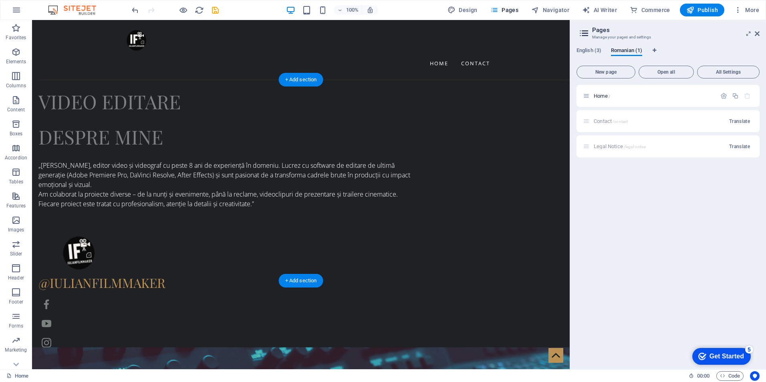
scroll to position [1042, 0]
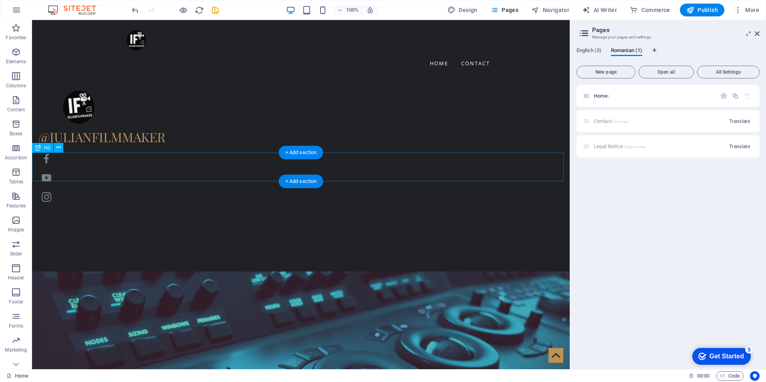
click at [57, 148] on icon at bounding box center [59, 148] width 4 height 8
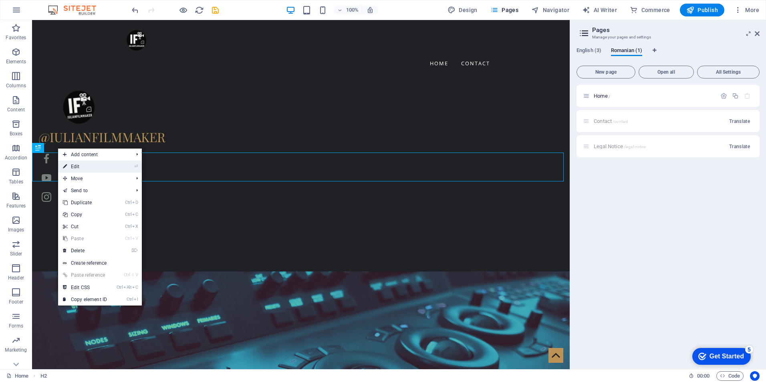
click at [84, 167] on link "⏎ Edit" at bounding box center [85, 167] width 54 height 12
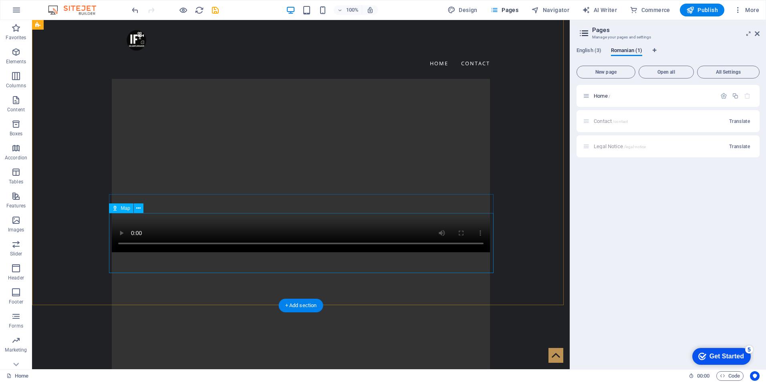
scroll to position [2359, 0]
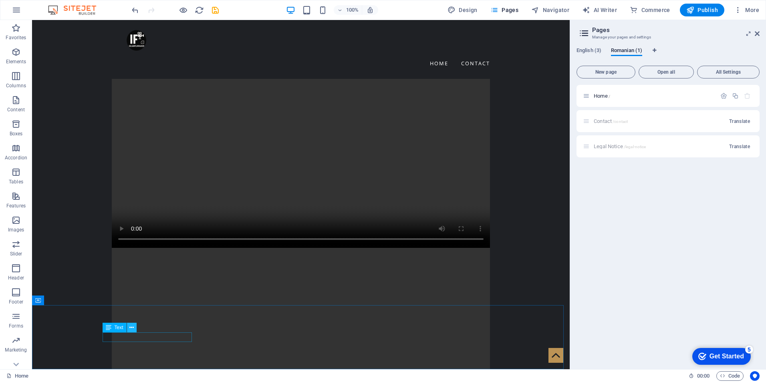
click at [131, 327] on icon at bounding box center [131, 328] width 4 height 8
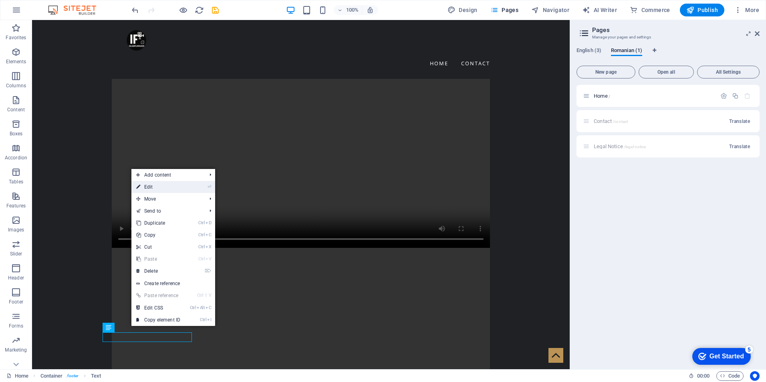
click at [158, 183] on link "⏎ Edit" at bounding box center [158, 187] width 54 height 12
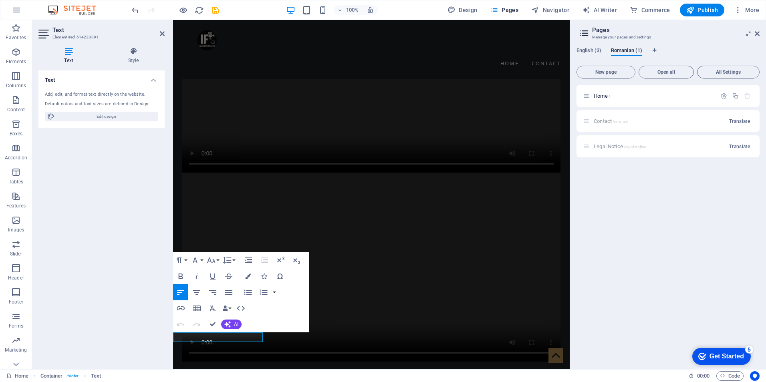
scroll to position [2358, 0]
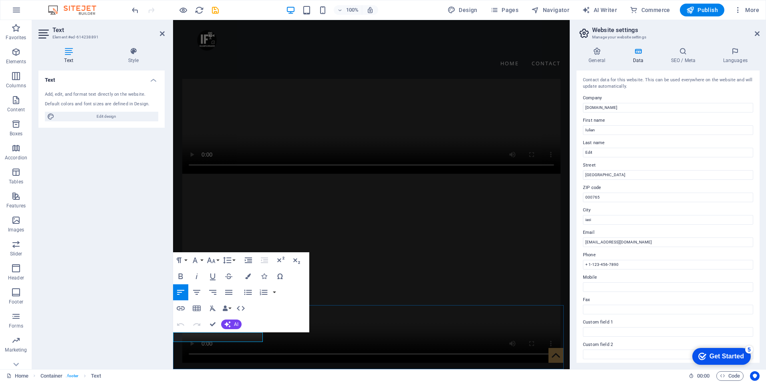
click at [625, 106] on input "neemiastudio.com" at bounding box center [668, 108] width 170 height 10
drag, startPoint x: 625, startPoint y: 106, endPoint x: 583, endPoint y: 109, distance: 42.2
click at [583, 109] on input "neemiastudio.com" at bounding box center [668, 108] width 170 height 10
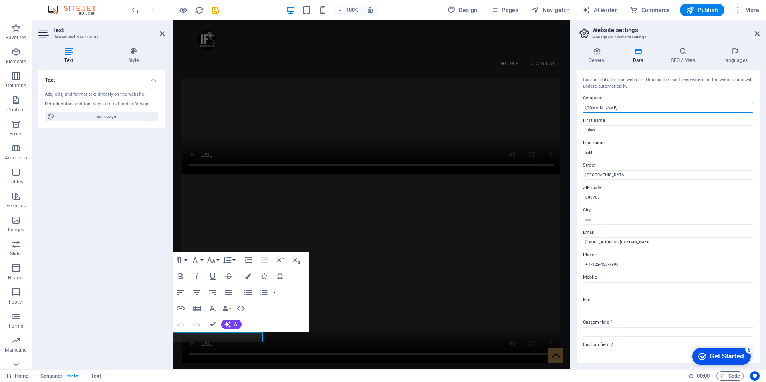
paste input "© 2025 IulianFilmmaker – Neemia Studio. Toate drepturile rezervate."
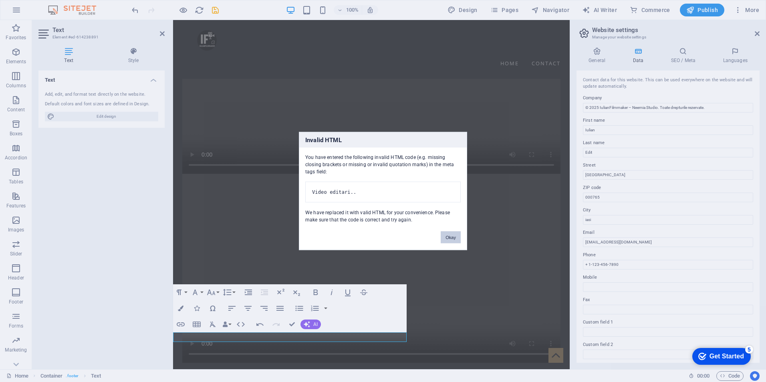
click at [451, 241] on button "Okay" at bounding box center [451, 238] width 20 height 12
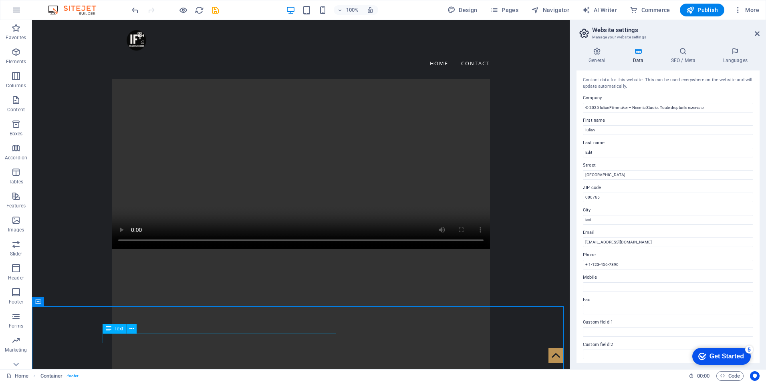
click at [120, 331] on span "Text" at bounding box center [119, 329] width 9 height 5
click at [130, 330] on icon at bounding box center [131, 329] width 4 height 8
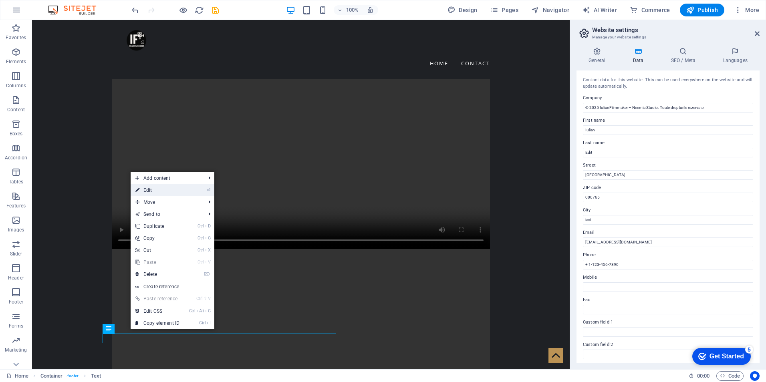
click at [159, 192] on link "⏎ Edit" at bounding box center [158, 190] width 54 height 12
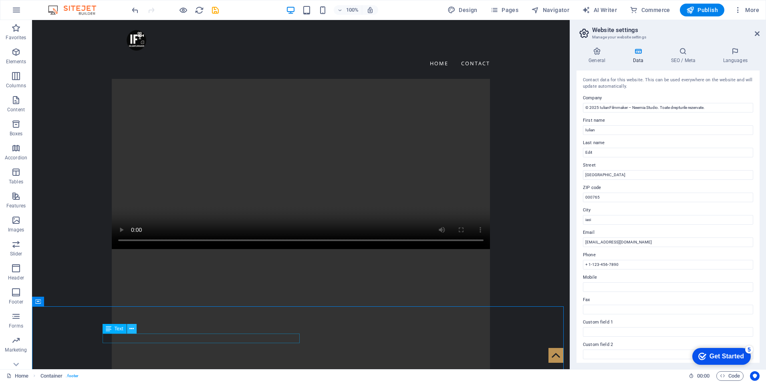
click at [130, 330] on icon at bounding box center [131, 329] width 4 height 8
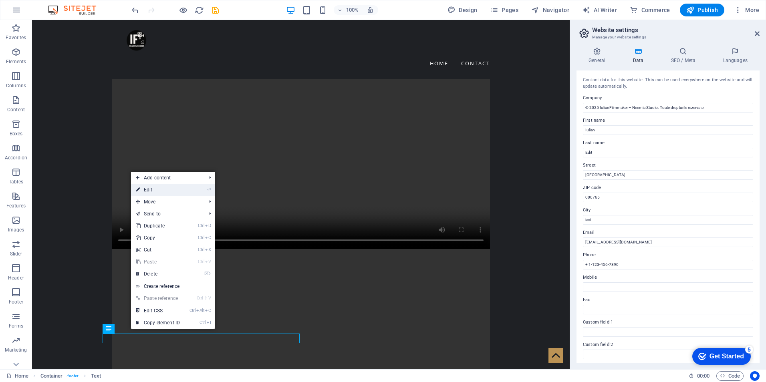
click at [155, 189] on link "⏎ Edit" at bounding box center [158, 190] width 54 height 12
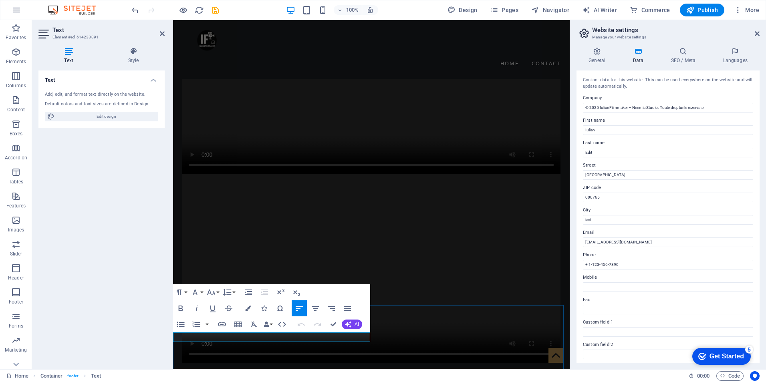
click at [597, 106] on input "© 2025 IulianFilmmaker – Neemia Studio. Toate drepturile rezervate." at bounding box center [668, 108] width 170 height 10
type input "© 2024 IulianFilmmaker – Neemia Studio. Toate drepturile rezervate."
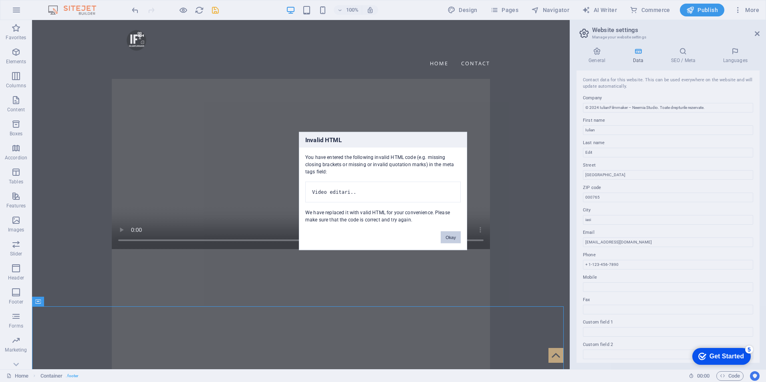
click at [454, 242] on button "Okay" at bounding box center [451, 238] width 20 height 12
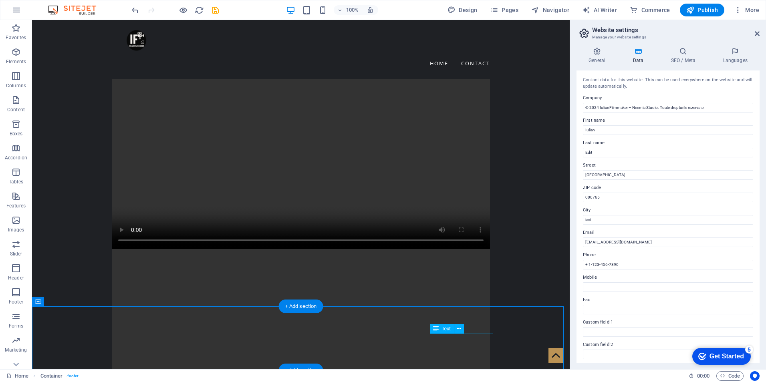
drag, startPoint x: 454, startPoint y: 340, endPoint x: 489, endPoint y: 352, distance: 37.8
click at [458, 329] on icon at bounding box center [459, 329] width 4 height 8
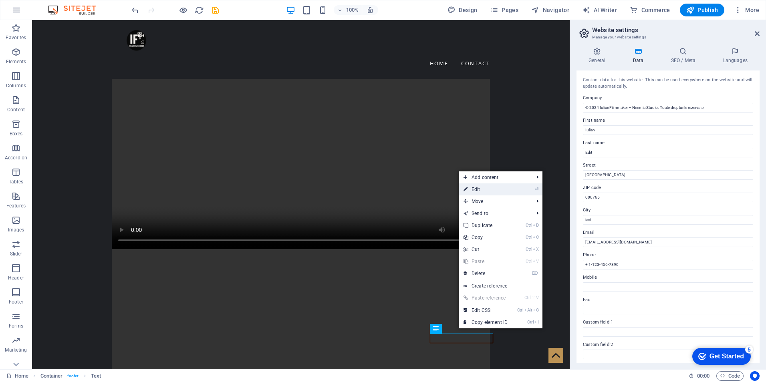
click at [482, 190] on link "⏎ Edit" at bounding box center [486, 190] width 54 height 12
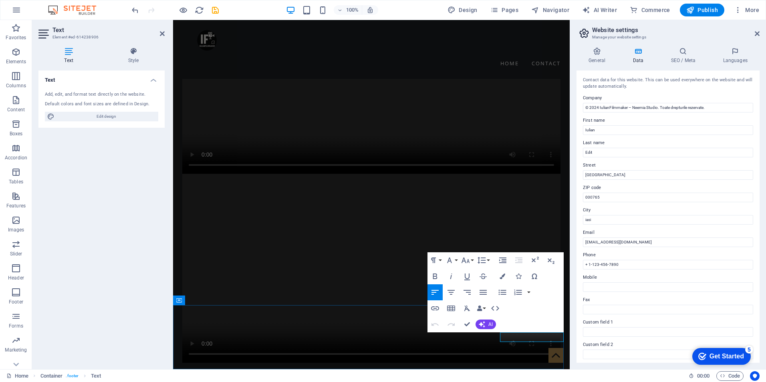
drag, startPoint x: 501, startPoint y: 336, endPoint x: 562, endPoint y: 338, distance: 60.6
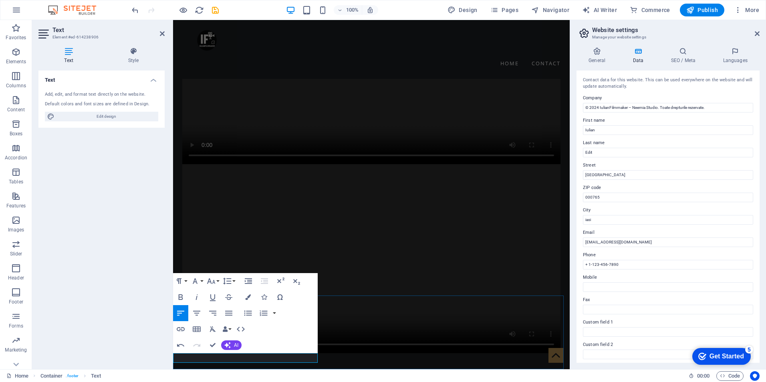
drag, startPoint x: 256, startPoint y: 358, endPoint x: 174, endPoint y: 358, distance: 82.2
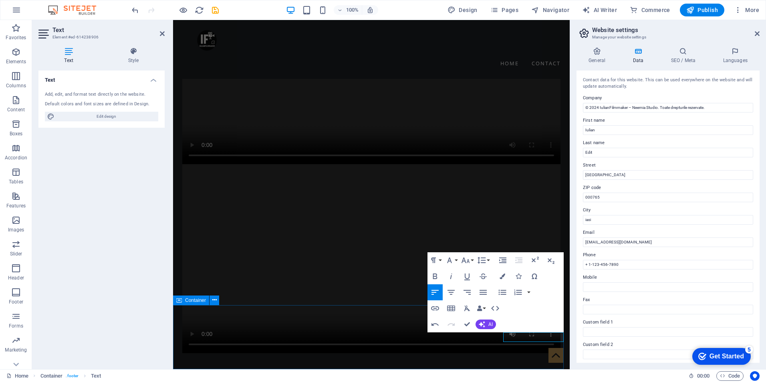
scroll to position [2358, 0]
drag, startPoint x: 504, startPoint y: 338, endPoint x: 496, endPoint y: 338, distance: 8.4
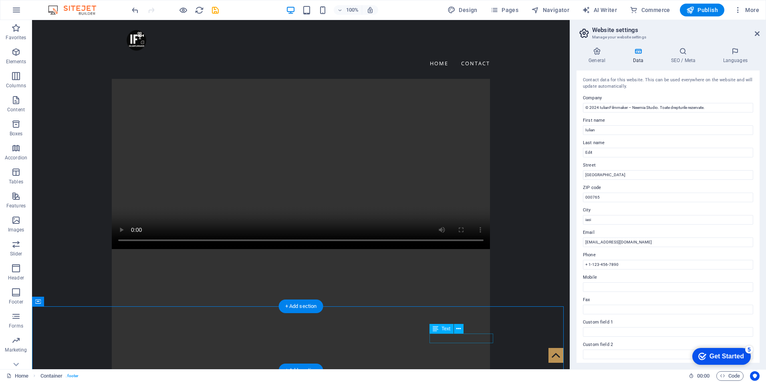
click at [459, 329] on icon at bounding box center [459, 329] width 4 height 8
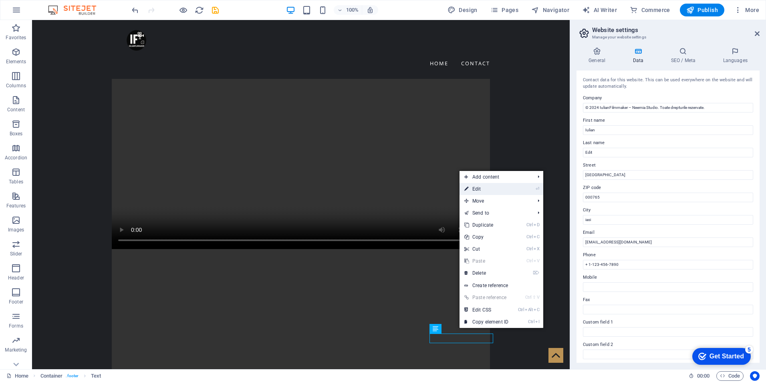
click at [485, 189] on link "⏎ Edit" at bounding box center [487, 189] width 54 height 12
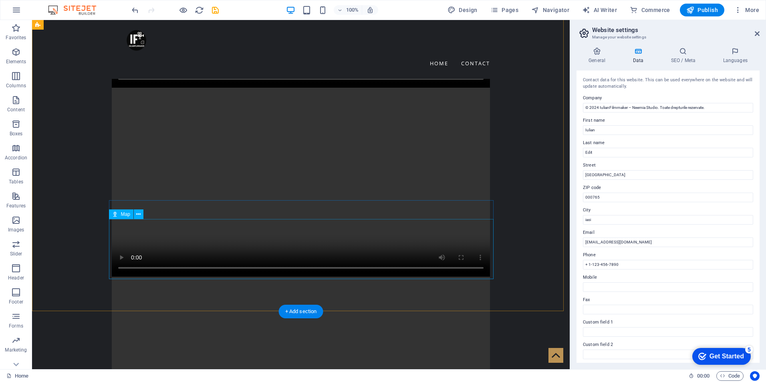
scroll to position [2359, 0]
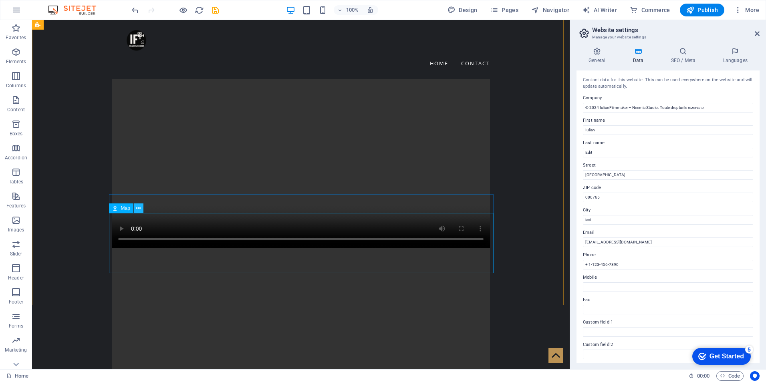
click at [139, 211] on icon at bounding box center [138, 208] width 4 height 8
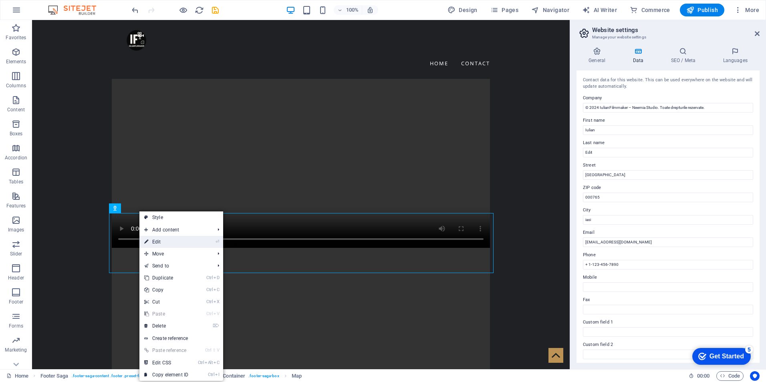
click at [160, 242] on link "⏎ Edit" at bounding box center [166, 242] width 54 height 12
select select "1"
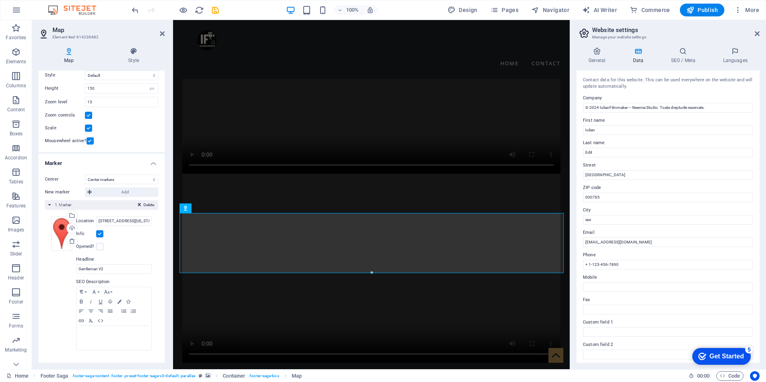
scroll to position [38, 0]
click at [128, 218] on input "1601 Broadway, NY 10019 New York" at bounding box center [124, 221] width 56 height 10
click at [120, 221] on input "1601 Broadway, NY 10019 New York" at bounding box center [124, 221] width 56 height 10
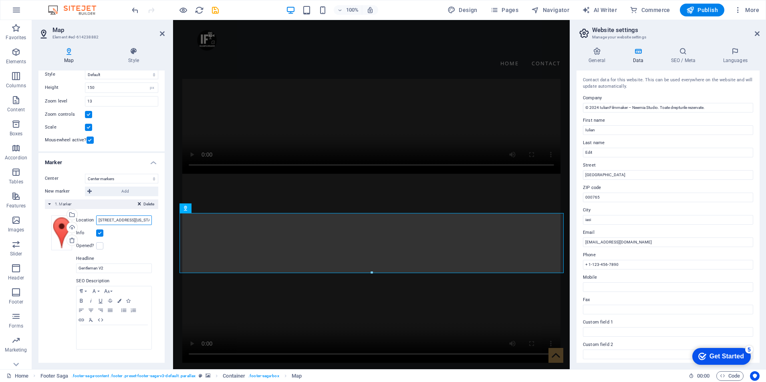
paste input "https://www.google.com/maps/place/%C8%98oseaua+Arcu+25,+Ia%C8%99i,+Romania?utm_…"
type input "https://www.google.com/maps/place/%C8%98oseaua+Arcu+25,+Ia%C8%99i,+Romania?utm_…"
click at [144, 242] on div "Opened?" at bounding box center [114, 246] width 76 height 10
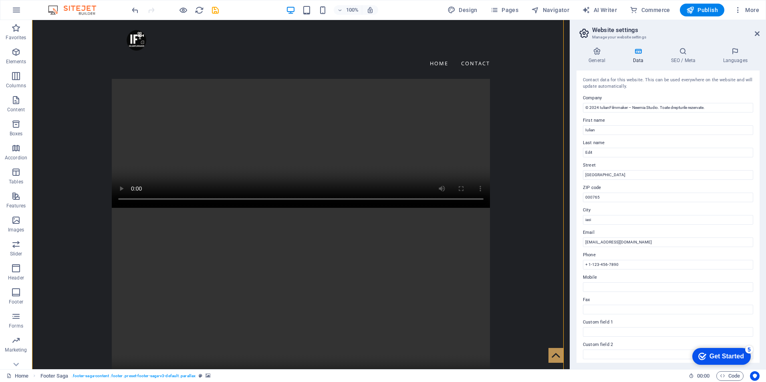
scroll to position [2079, 0]
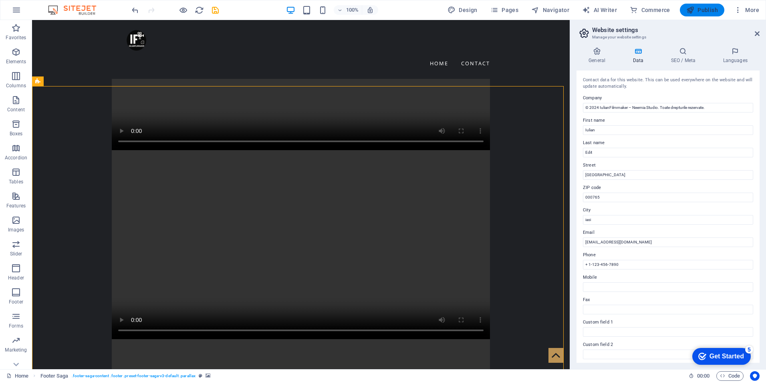
click at [704, 8] on span "Publish" at bounding box center [703, 10] width 32 height 8
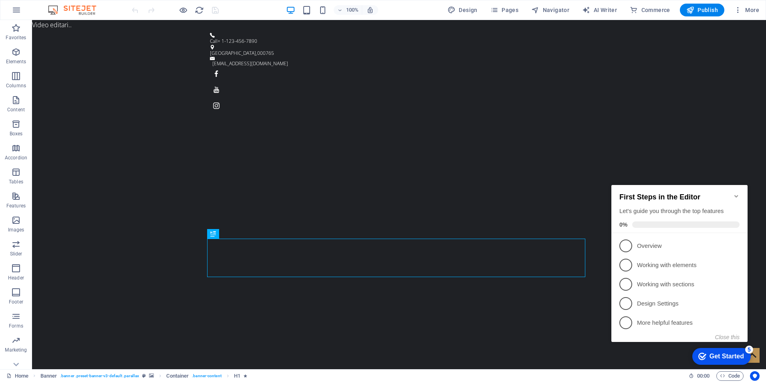
click at [735, 193] on icon "Minimize checklist" at bounding box center [737, 196] width 6 height 6
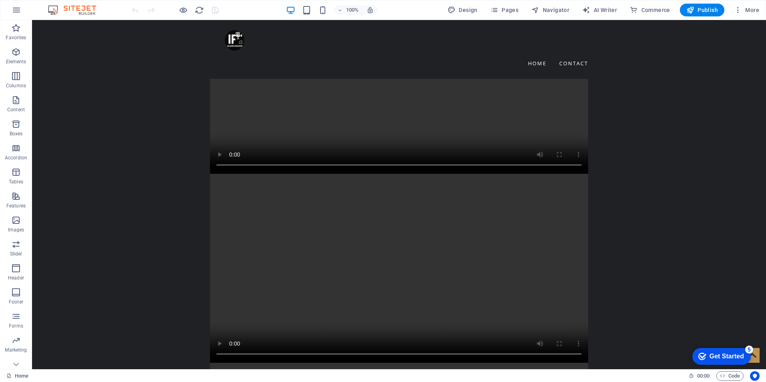
scroll to position [2359, 0]
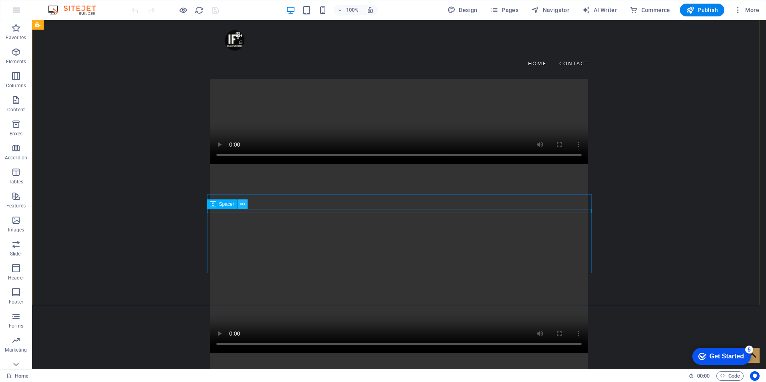
click at [243, 205] on icon at bounding box center [243, 204] width 4 height 8
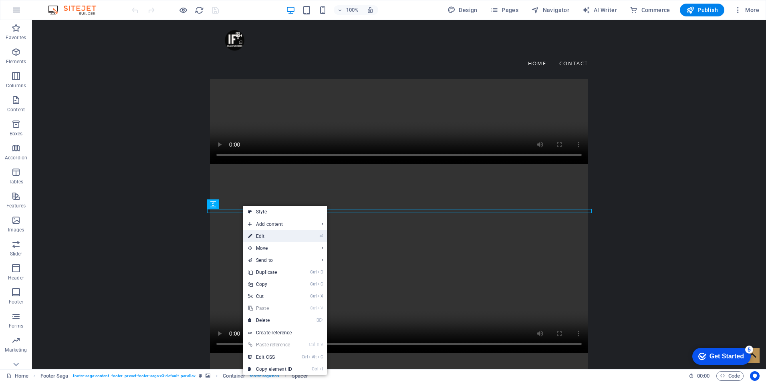
drag, startPoint x: 271, startPoint y: 236, endPoint x: 101, endPoint y: 219, distance: 170.8
click at [271, 236] on link "⏎ Edit" at bounding box center [270, 236] width 54 height 12
select select "px"
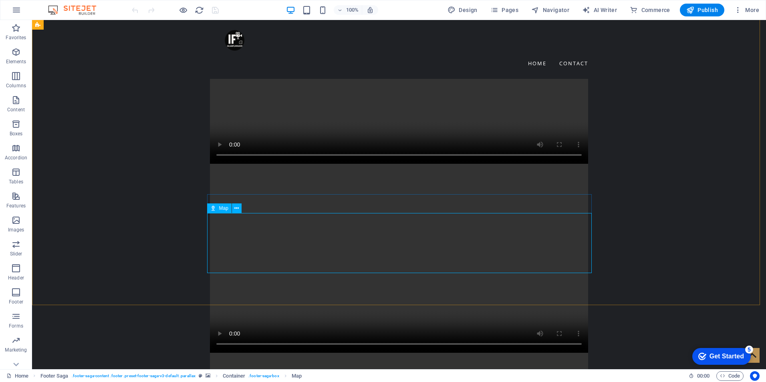
click at [222, 212] on div "Map" at bounding box center [219, 209] width 24 height 10
click at [222, 209] on span "Map" at bounding box center [223, 208] width 9 height 5
click at [238, 210] on icon at bounding box center [236, 208] width 4 height 8
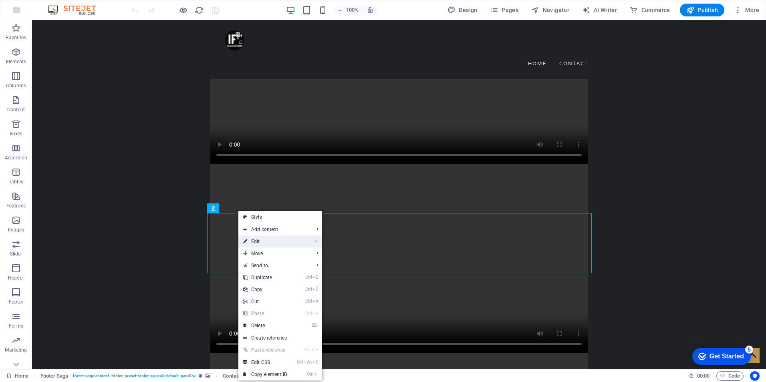
click at [261, 237] on link "⏎ Edit" at bounding box center [266, 242] width 54 height 12
select select "1"
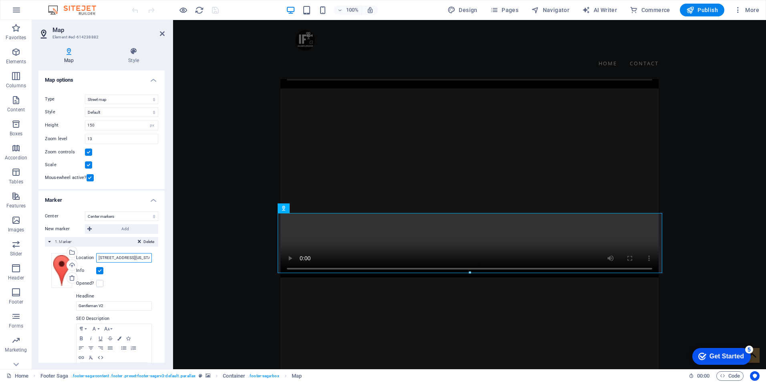
click at [115, 260] on input "[STREET_ADDRESS][US_STATE]" at bounding box center [124, 258] width 56 height 10
click at [115, 260] on input "1601 Broadway, NY 10019 New York" at bounding box center [124, 258] width 56 height 10
paste input "https://www.google.com/maps/place/%C8%98oseaua+Arcu+25,+Ia%C8%99i,+Romania?utm_…"
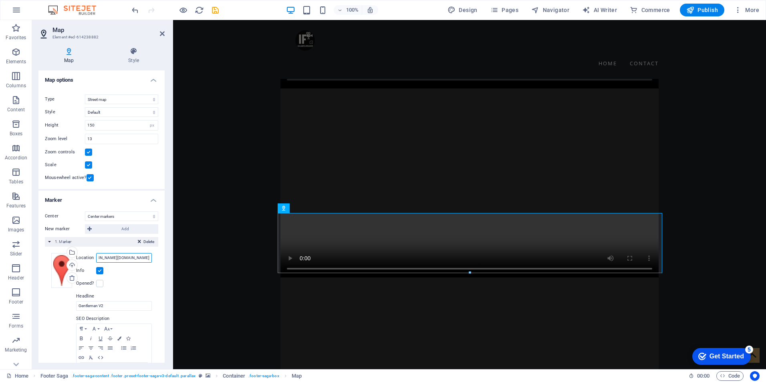
type input "https://www.google.com/maps/place/%C8%98oseaua+Arcu+25,+Ia%C8%99i,+Romania?utm_…"
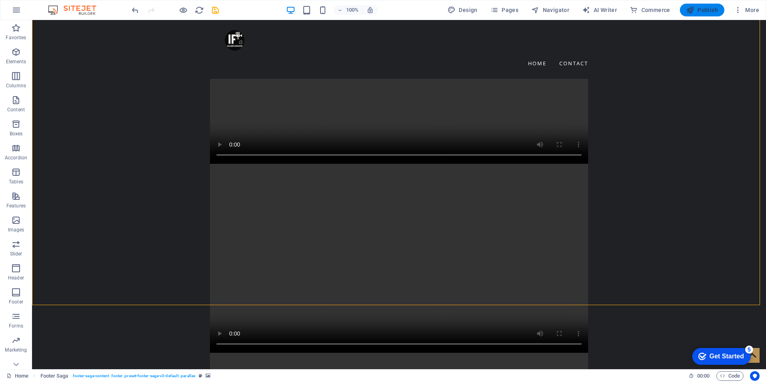
click at [703, 12] on span "Publish" at bounding box center [703, 10] width 32 height 8
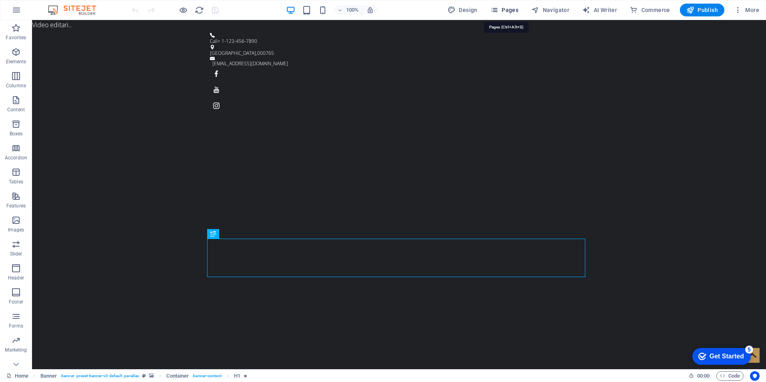
click at [515, 6] on span "Pages" at bounding box center [505, 10] width 28 height 8
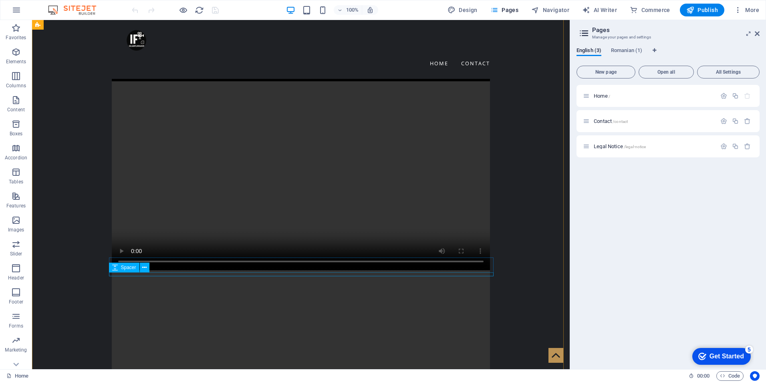
scroll to position [2359, 0]
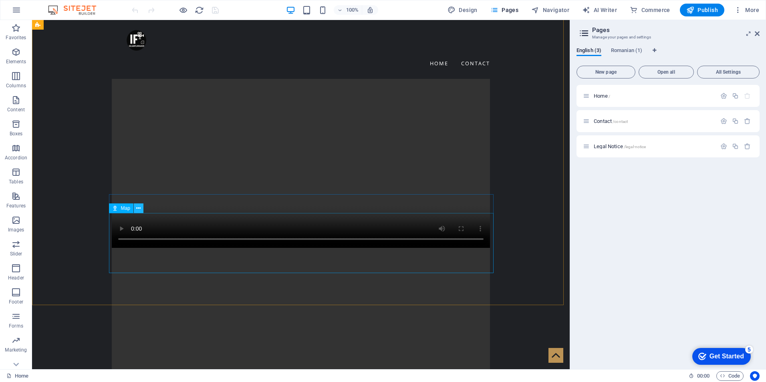
click at [137, 209] on icon at bounding box center [138, 208] width 4 height 8
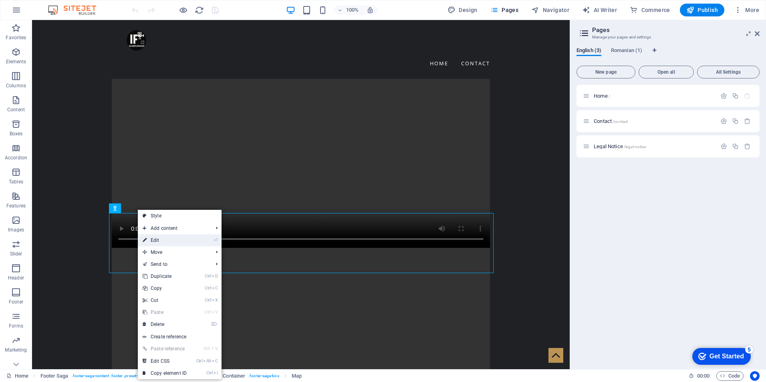
click at [160, 241] on link "⏎ Edit" at bounding box center [165, 240] width 54 height 12
select select "1"
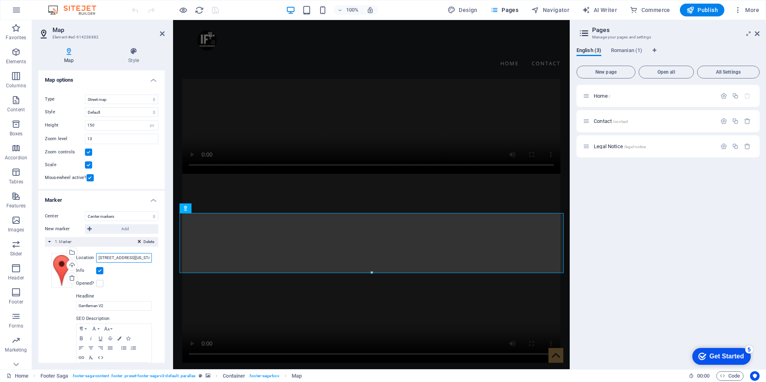
click at [111, 260] on input "[STREET_ADDRESS][US_STATE]" at bounding box center [124, 258] width 56 height 10
paste input "[URL][DOMAIN_NAME][DOMAIN_NAME]"
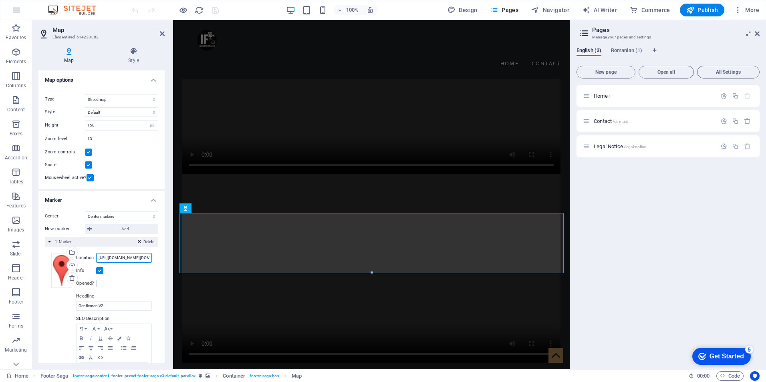
scroll to position [0, 154]
type input "[URL][DOMAIN_NAME][DOMAIN_NAME]"
click at [132, 277] on div "Location [URL][DOMAIN_NAME][DOMAIN_NAME] Width auto px Info Opened? Headline Ge…" at bounding box center [113, 320] width 78 height 135
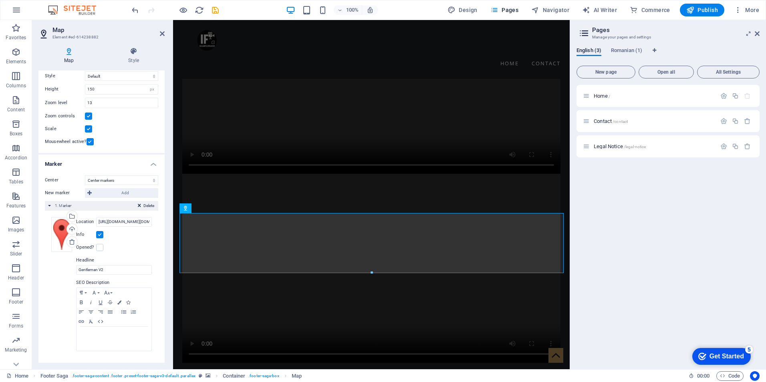
scroll to position [38, 0]
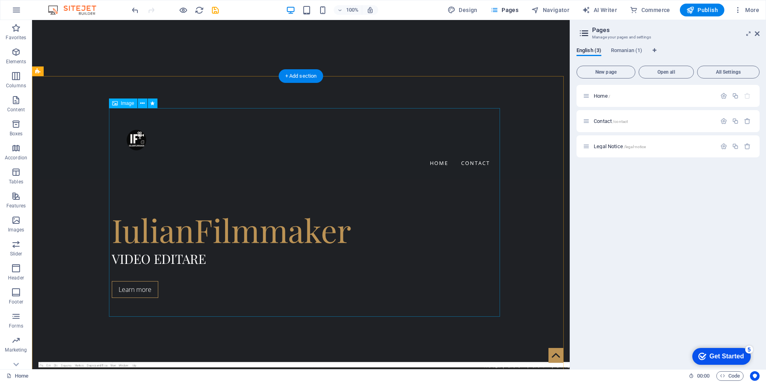
scroll to position [361, 0]
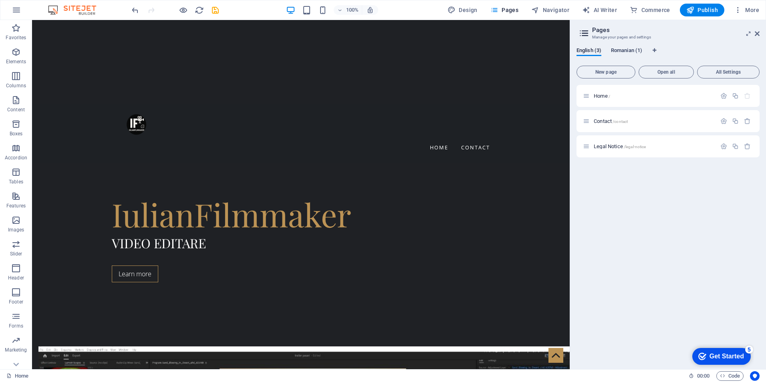
click at [618, 52] on span "Romanian (1)" at bounding box center [626, 51] width 31 height 11
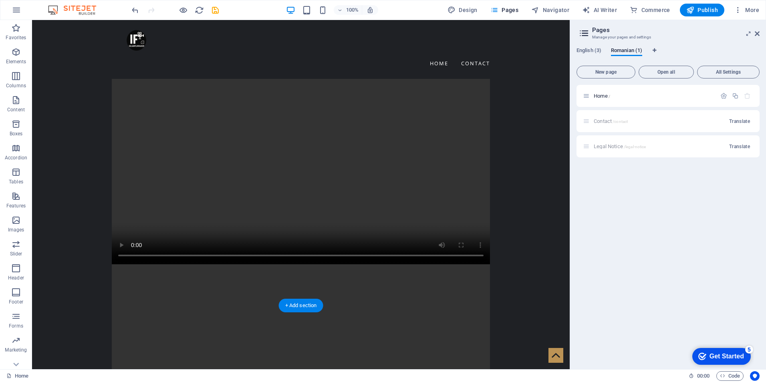
scroll to position [2359, 0]
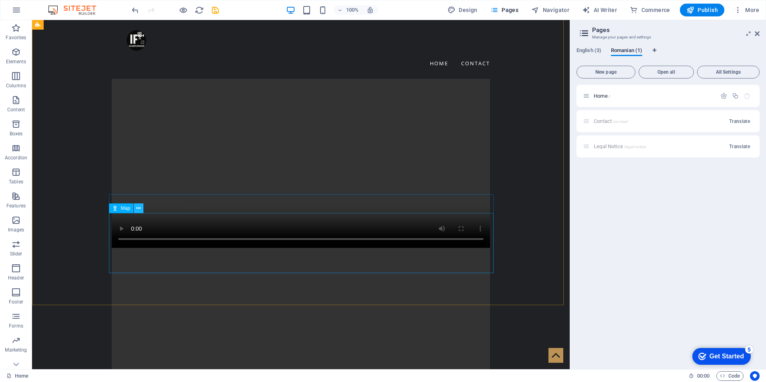
click at [140, 207] on icon at bounding box center [138, 208] width 4 height 8
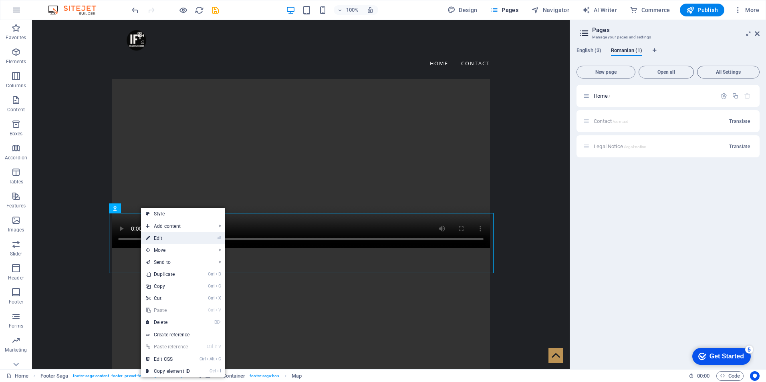
click at [169, 239] on link "⏎ Edit" at bounding box center [168, 238] width 54 height 12
select select "1"
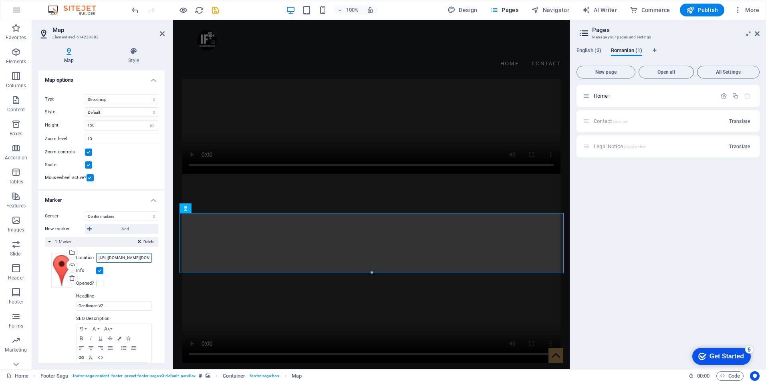
click at [142, 259] on input "https://www.google.com/maps/place/%C8%98oseaua+Arcu+25,+Ia%C8%99i,+Romania?utm_…" at bounding box center [124, 258] width 56 height 10
click at [138, 272] on div "Info" at bounding box center [114, 271] width 76 height 10
click at [702, 10] on span "Publish" at bounding box center [703, 10] width 32 height 8
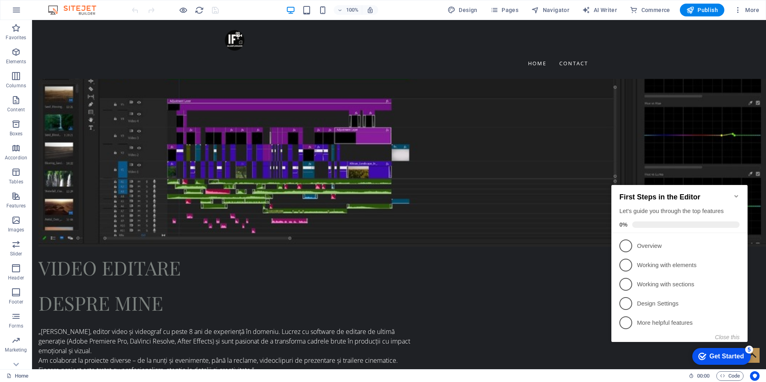
scroll to position [842, 0]
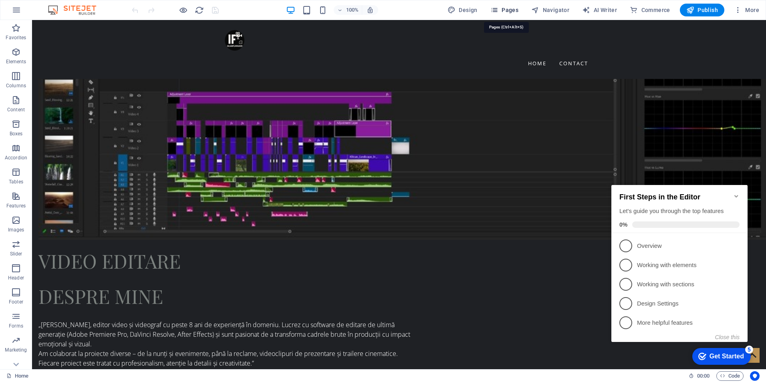
click at [517, 10] on span "Pages" at bounding box center [505, 10] width 28 height 8
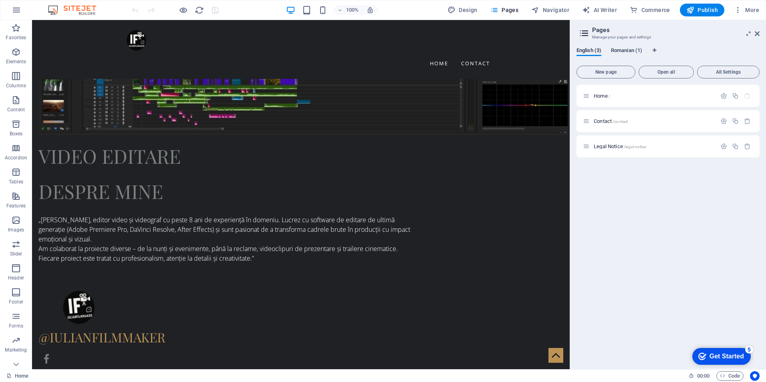
click at [625, 48] on span "Romanian (1)" at bounding box center [626, 51] width 31 height 11
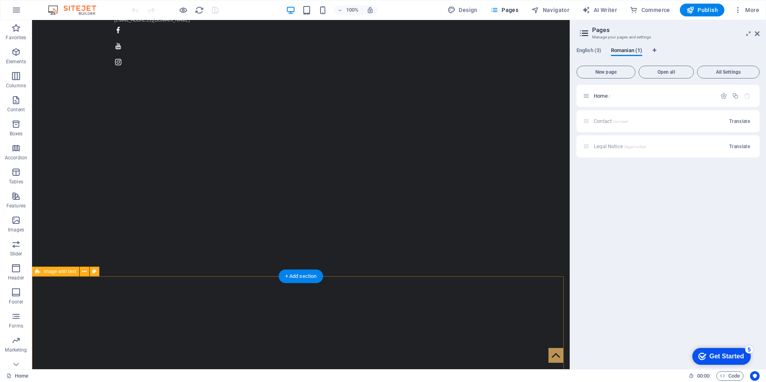
scroll to position [0, 0]
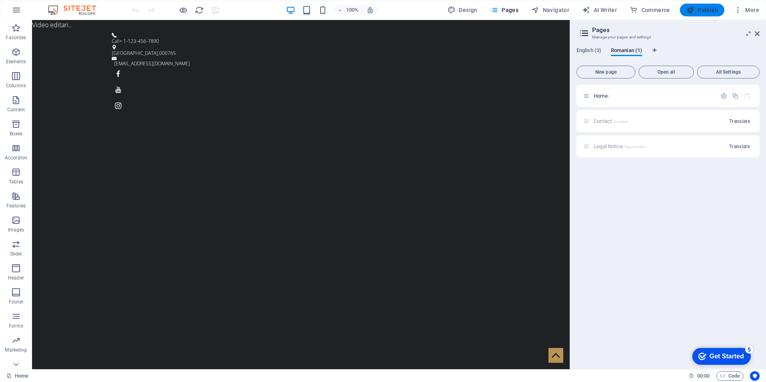
click at [703, 6] on span "Publish" at bounding box center [703, 10] width 32 height 8
